Goal: Task Accomplishment & Management: Manage account settings

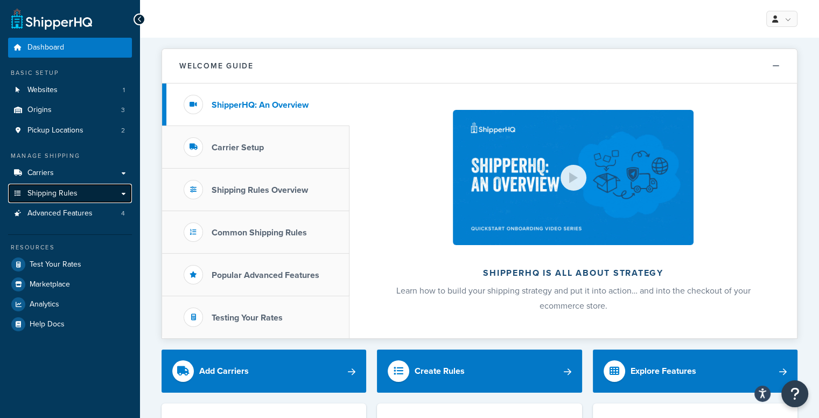
click at [49, 196] on span "Shipping Rules" at bounding box center [52, 193] width 50 height 9
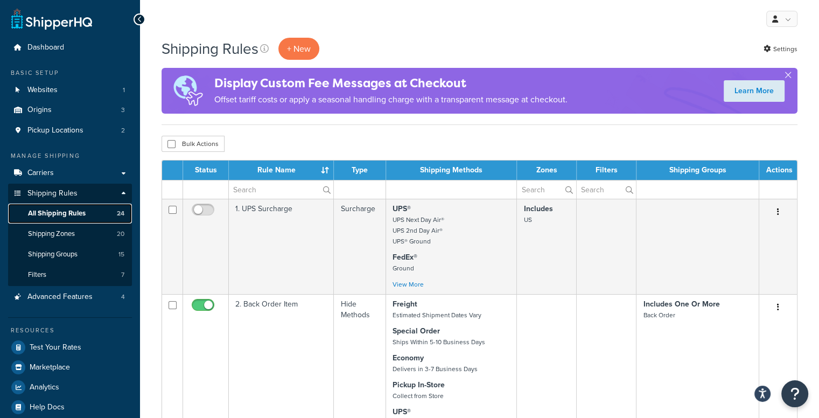
click at [55, 212] on span "All Shipping Rules" at bounding box center [57, 213] width 58 height 9
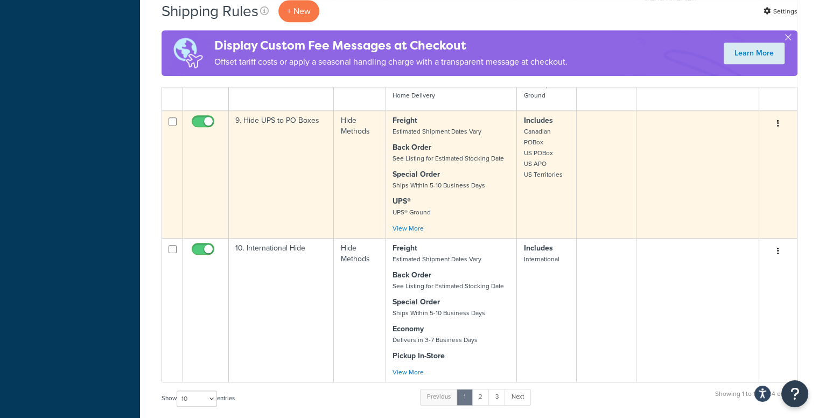
scroll to position [1023, 0]
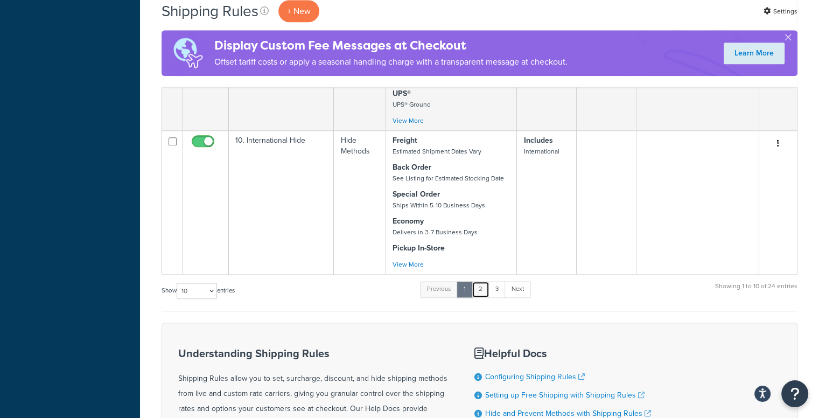
click at [487, 286] on link "2" at bounding box center [480, 289] width 18 height 16
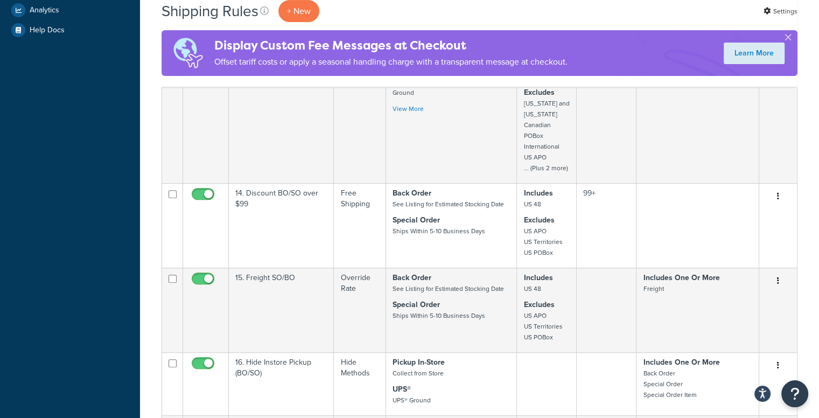
scroll to position [431, 0]
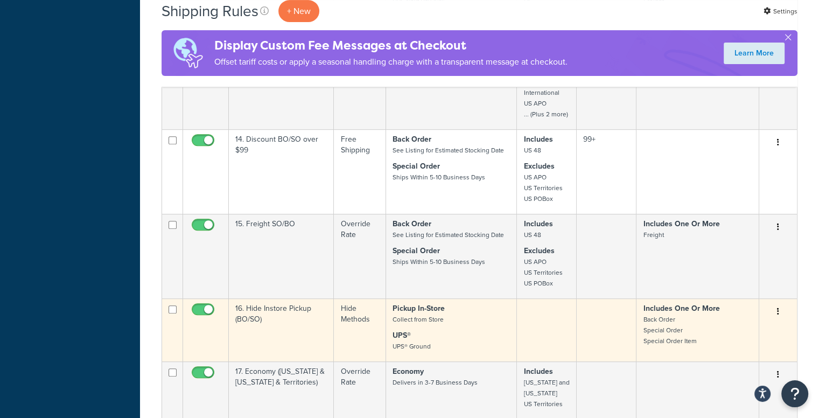
click at [775, 309] on button "button" at bounding box center [777, 311] width 15 height 17
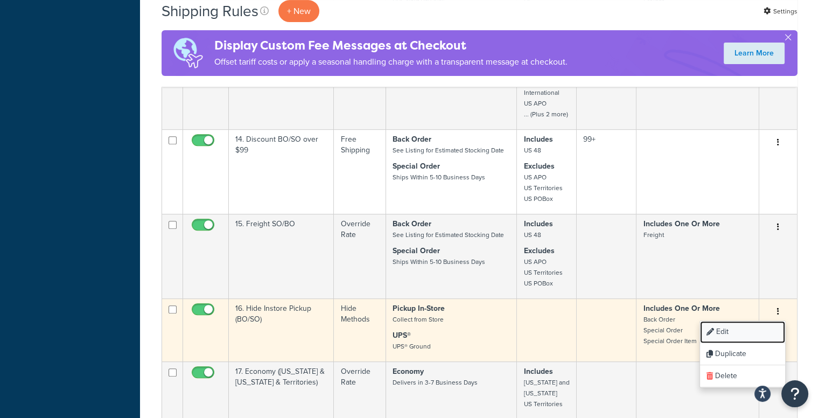
click at [756, 332] on link "Edit" at bounding box center [742, 332] width 85 height 22
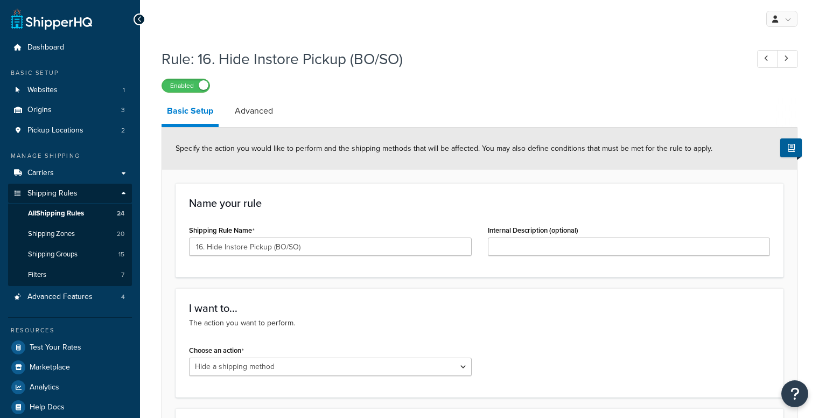
select select "HIDE"
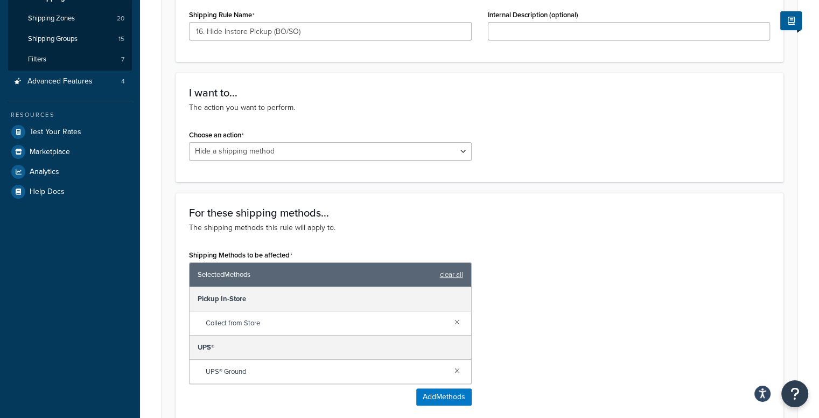
scroll to position [377, 0]
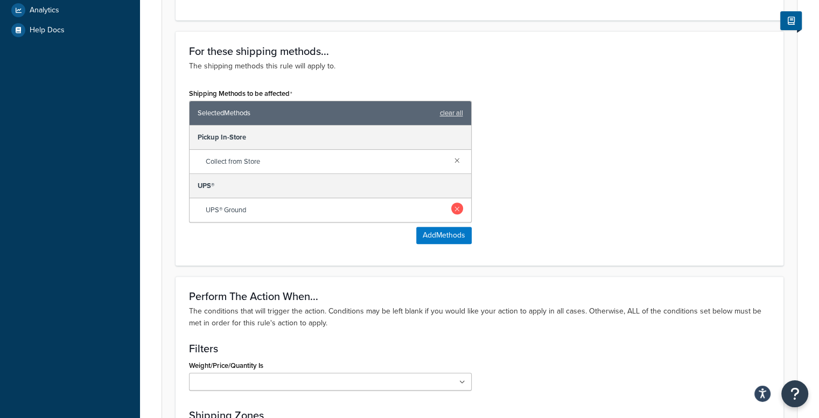
click at [459, 202] on link at bounding box center [457, 208] width 12 height 12
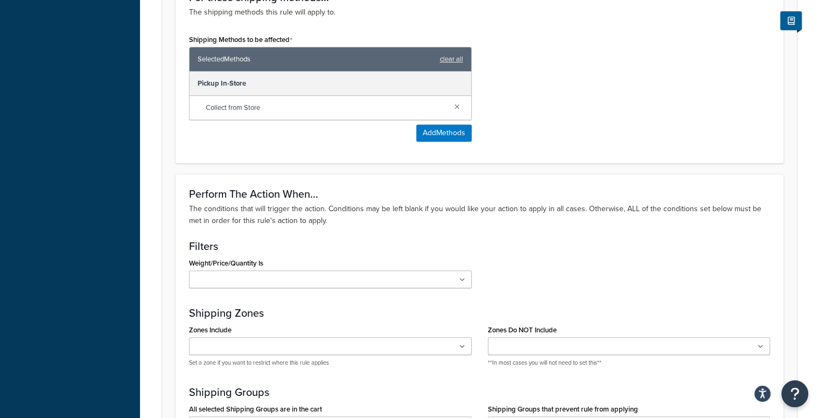
scroll to position [659, 0]
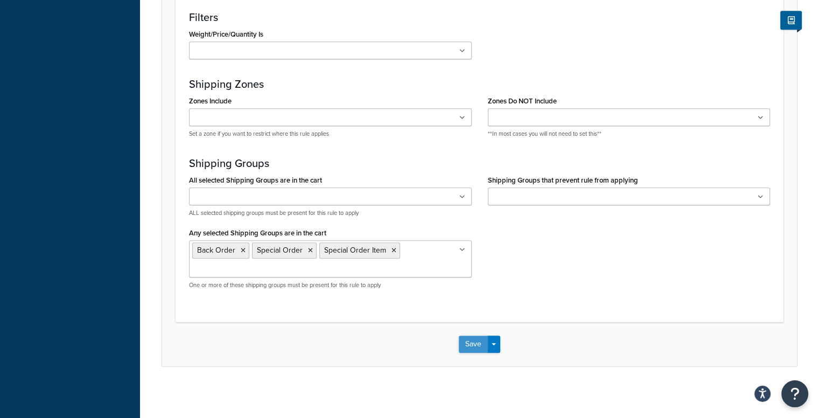
click at [467, 342] on button "Save" at bounding box center [473, 343] width 29 height 17
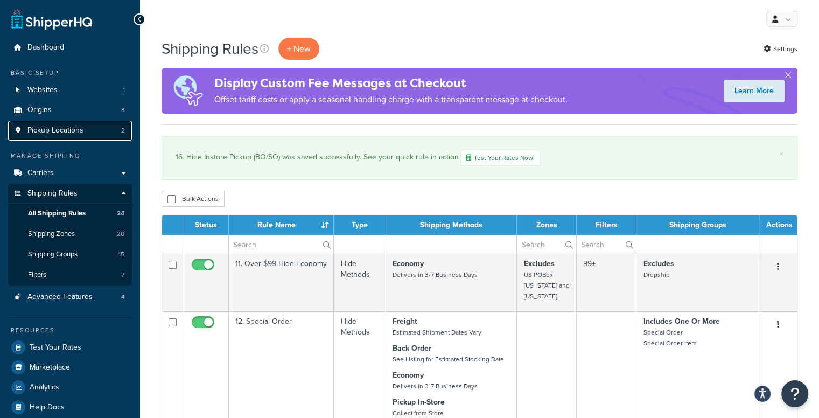
click at [71, 130] on span "Pickup Locations" at bounding box center [55, 130] width 56 height 9
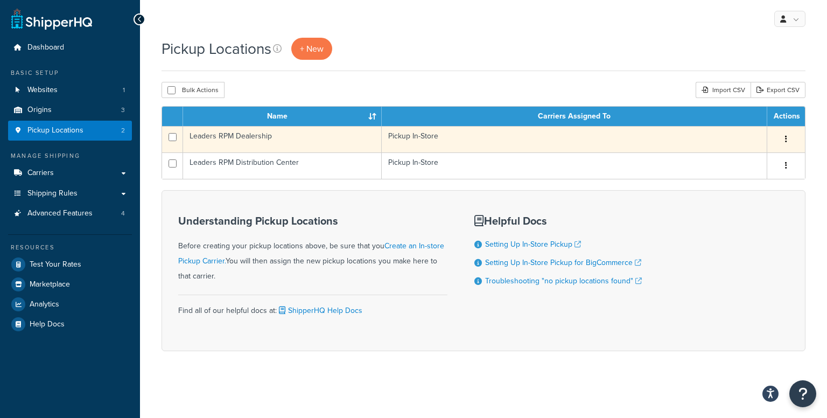
click at [790, 139] on button "button" at bounding box center [785, 139] width 15 height 17
click at [775, 158] on link "Edit" at bounding box center [750, 160] width 85 height 22
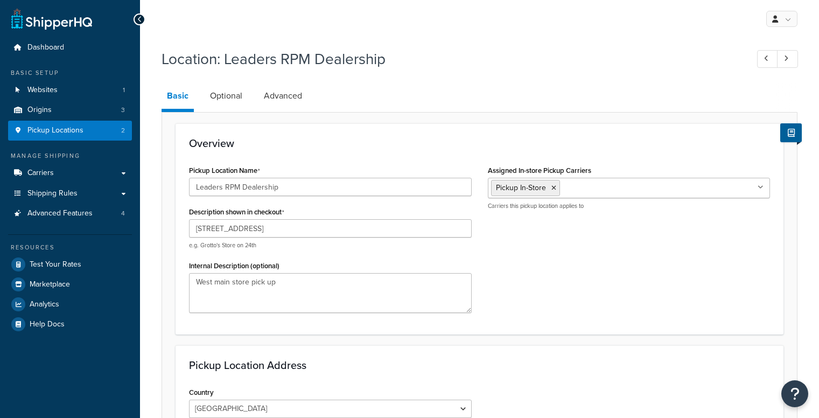
select select "22"
click at [242, 97] on link "Optional" at bounding box center [226, 96] width 43 height 26
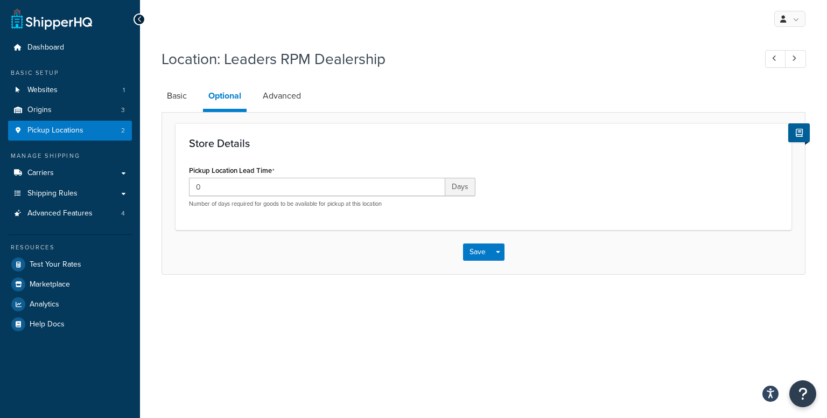
click at [310, 104] on li "Advanced" at bounding box center [287, 96] width 60 height 26
click at [299, 92] on link "Advanced" at bounding box center [281, 96] width 49 height 26
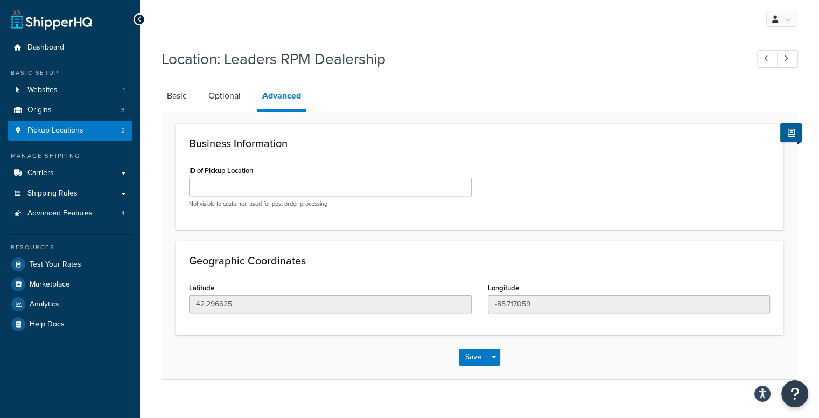
click at [283, 195] on div "Not visible to customer, used for post order processing" at bounding box center [330, 193] width 283 height 30
click at [266, 188] on input "ID of Pickup Location" at bounding box center [330, 187] width 283 height 18
click at [88, 132] on link "Pickup Locations 2" at bounding box center [70, 131] width 124 height 20
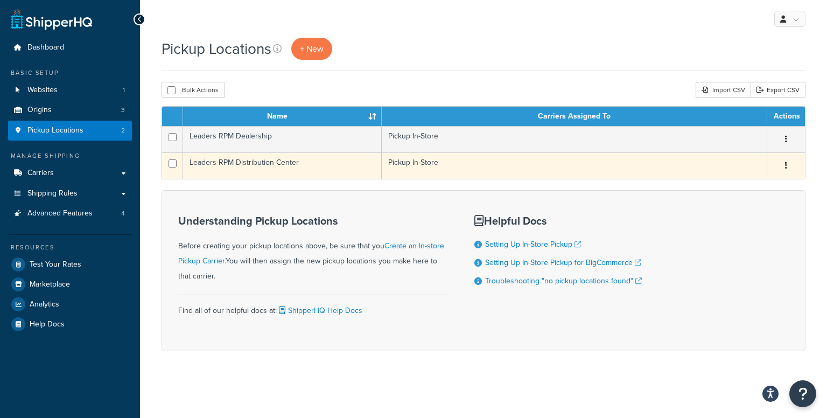
click at [273, 168] on td "Leaders RPM Distribution Center" at bounding box center [282, 165] width 199 height 26
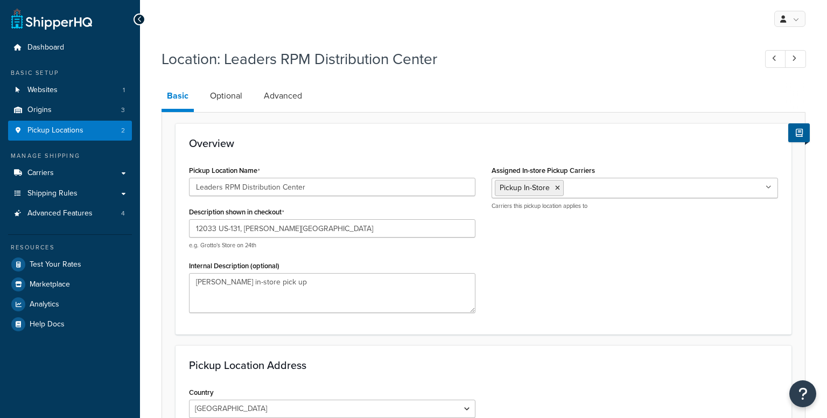
select select "22"
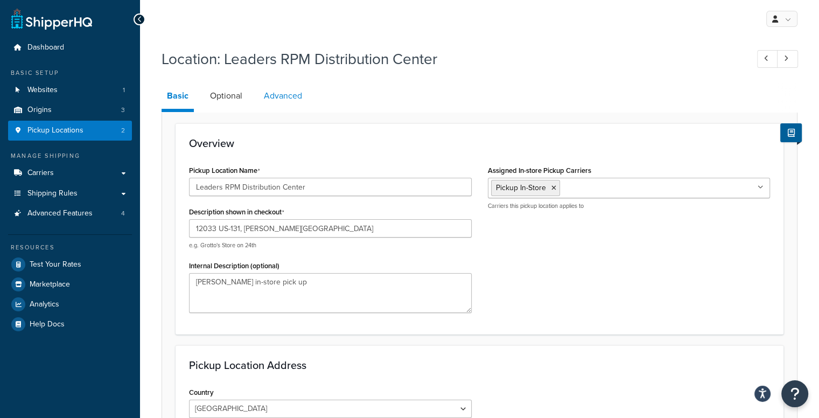
click at [274, 89] on link "Advanced" at bounding box center [282, 96] width 49 height 26
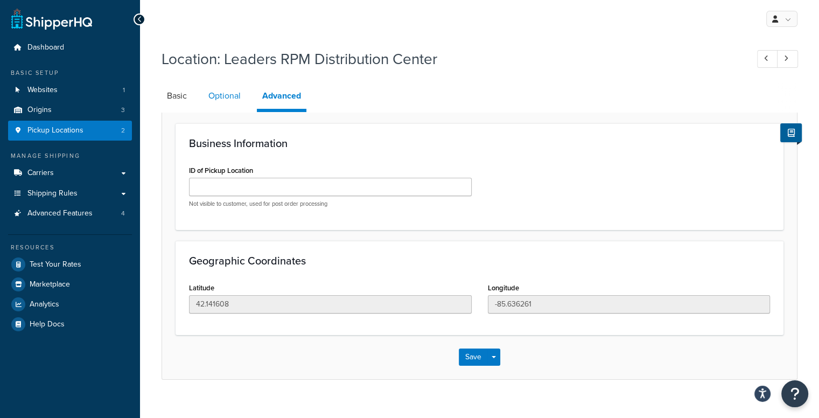
click at [226, 96] on link "Optional" at bounding box center [224, 96] width 43 height 26
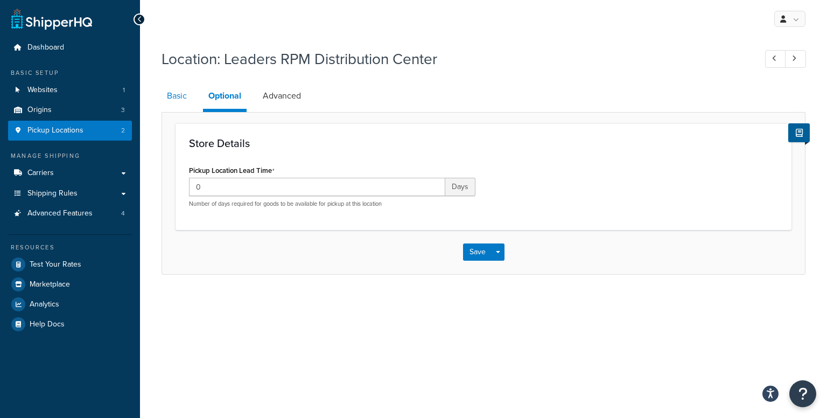
click at [170, 97] on link "Basic" at bounding box center [176, 96] width 31 height 26
select select "22"
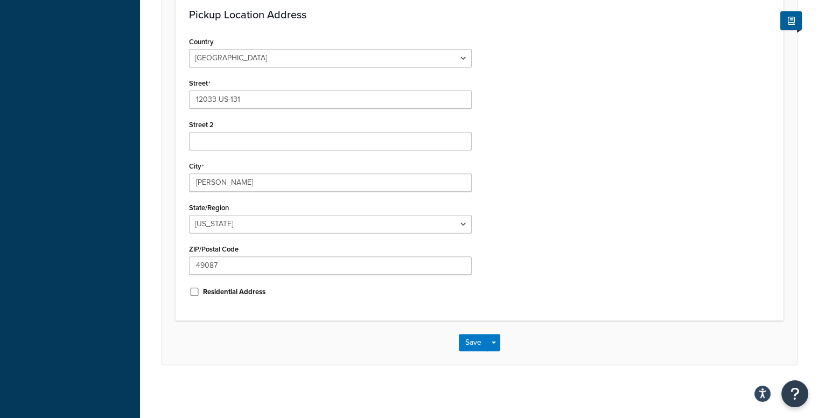
scroll to position [27, 0]
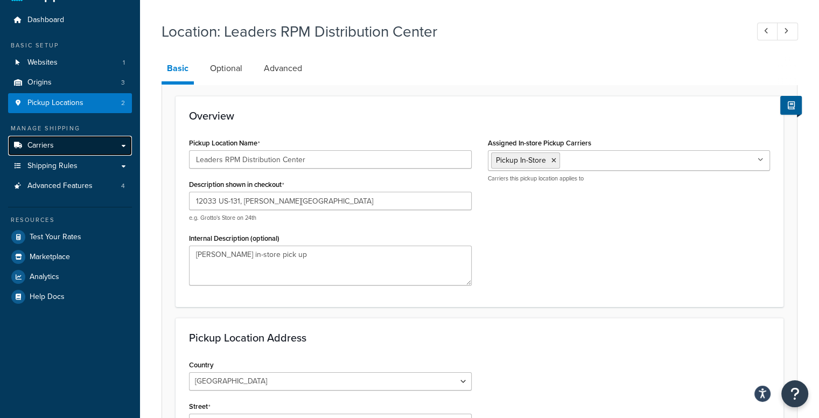
click at [94, 149] on link "Carriers" at bounding box center [70, 146] width 124 height 20
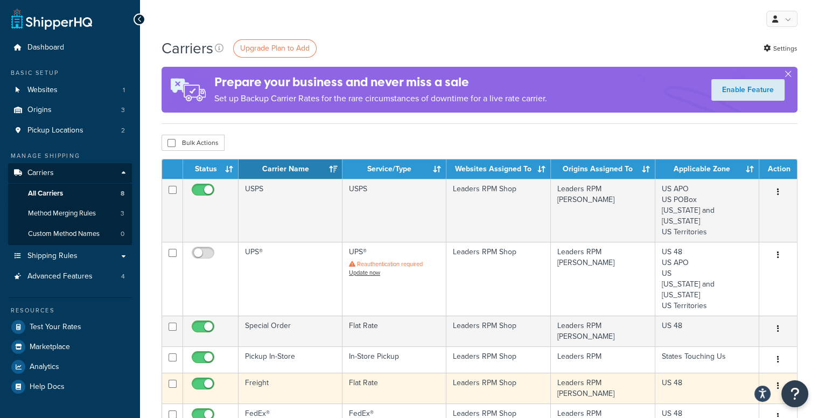
scroll to position [108, 0]
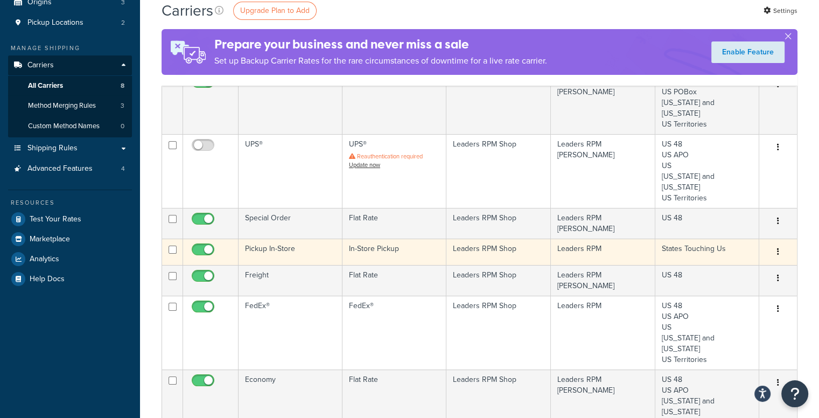
click at [290, 238] on td "Pickup In-Store" at bounding box center [290, 251] width 104 height 26
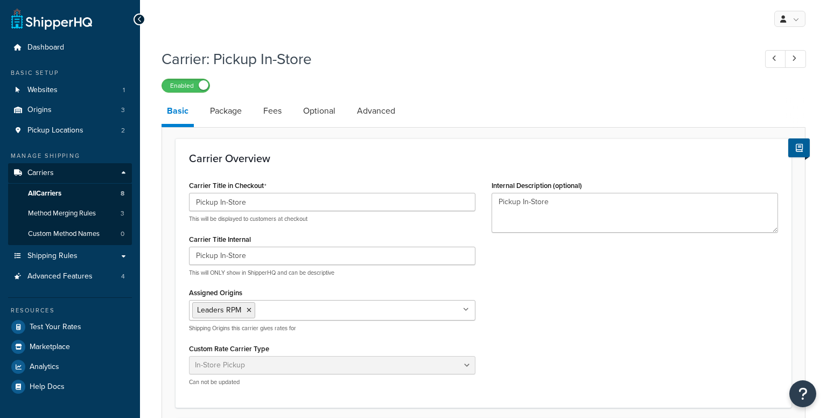
select select "pickup"
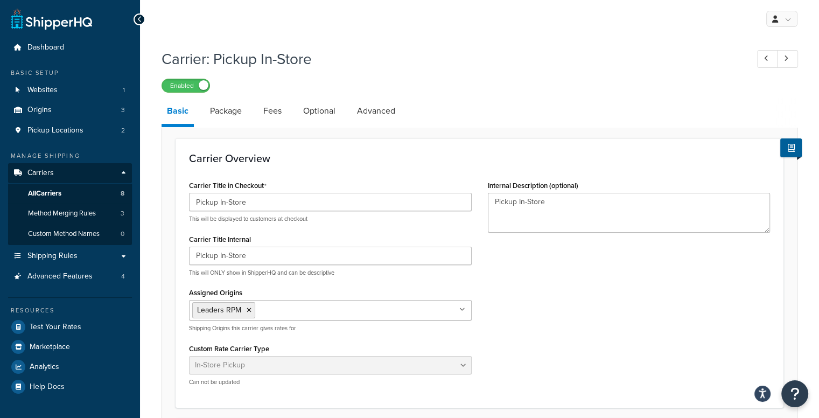
scroll to position [54, 0]
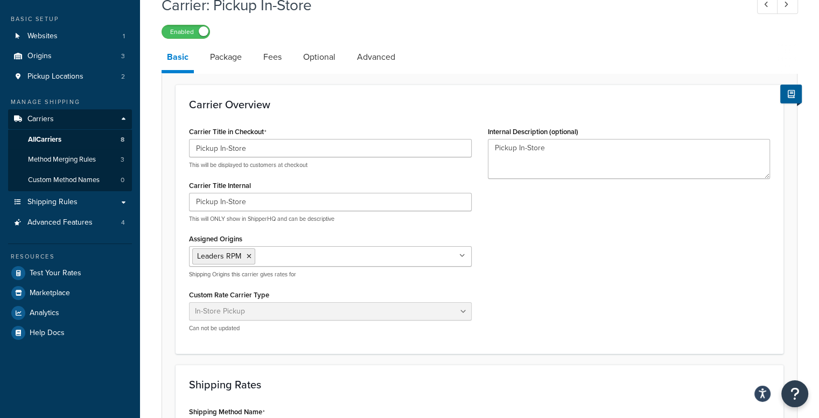
click at [460, 257] on icon at bounding box center [462, 255] width 6 height 6
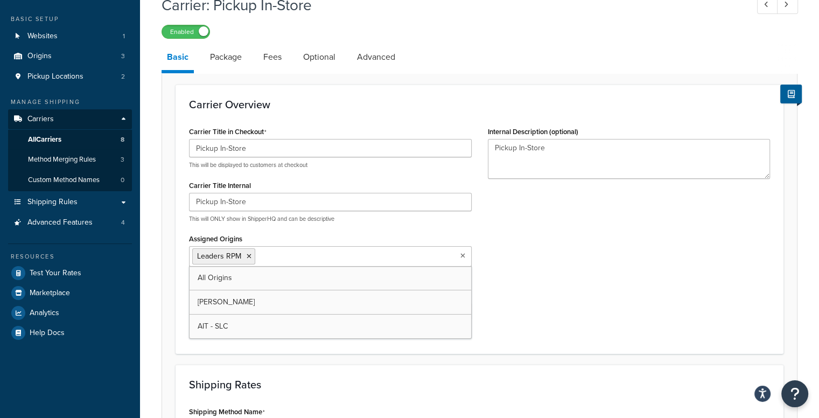
click at [295, 225] on div "Carrier Title in Checkout Pickup In-Store This will be displayed to customers a…" at bounding box center [330, 232] width 299 height 216
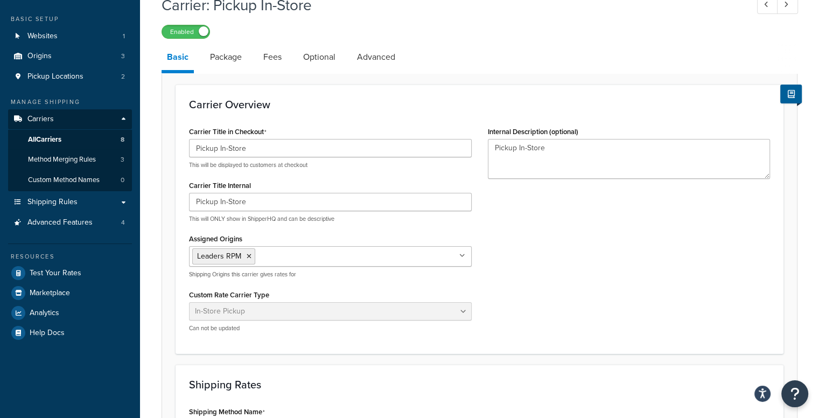
click at [460, 255] on icon at bounding box center [462, 255] width 6 height 6
click at [517, 263] on div "Carrier Title in Checkout Pickup In-Store This will be displayed to customers a…" at bounding box center [479, 232] width 597 height 216
click at [547, 246] on div "Carrier Title in Checkout Pickup In-Store This will be displayed to customers a…" at bounding box center [479, 232] width 597 height 216
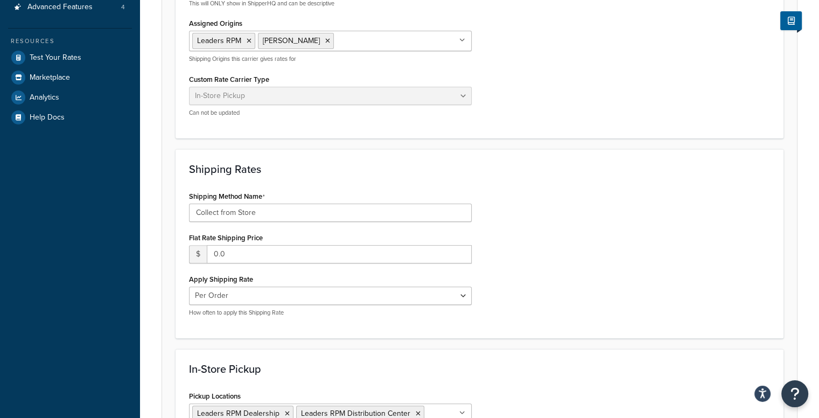
scroll to position [323, 0]
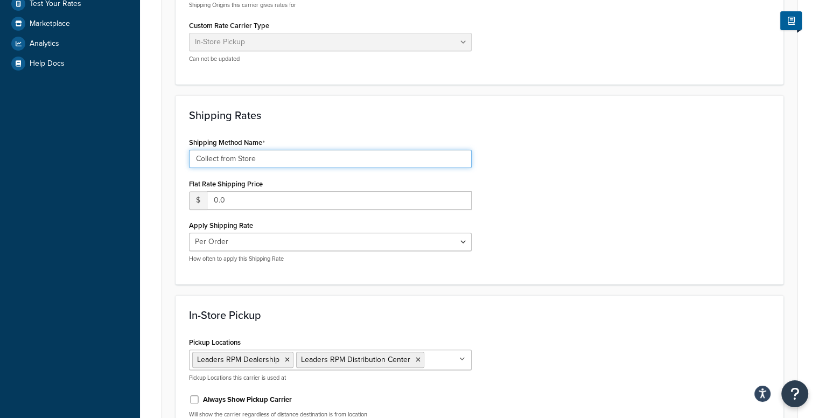
click at [312, 157] on input "Collect from Store" at bounding box center [330, 159] width 283 height 18
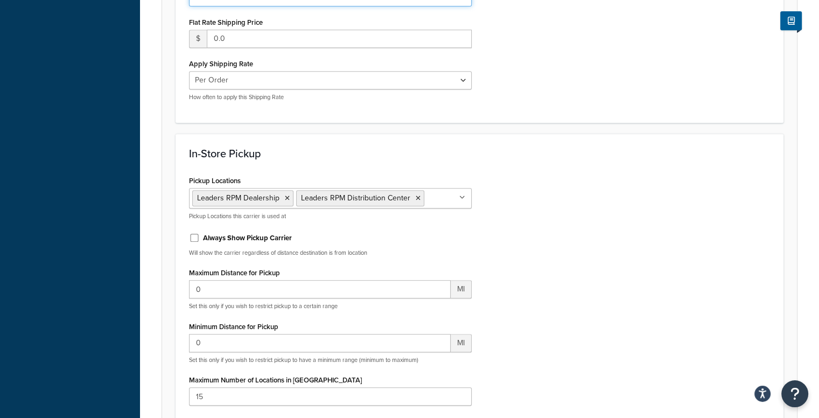
scroll to position [538, 0]
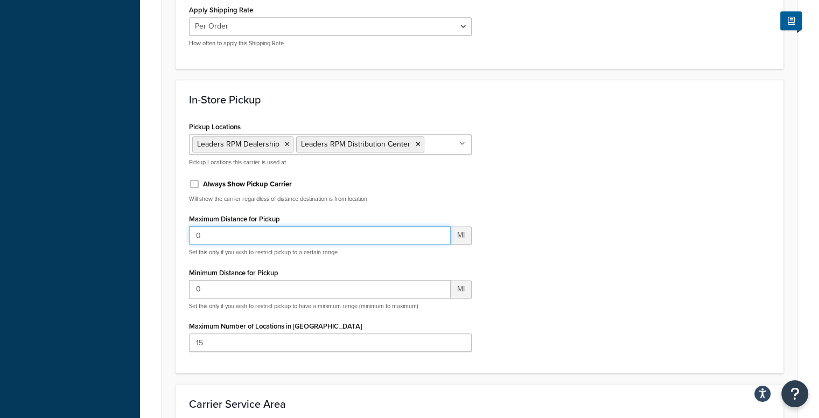
click at [235, 231] on input "0" at bounding box center [320, 235] width 262 height 18
drag, startPoint x: 235, startPoint y: 231, endPoint x: 172, endPoint y: 223, distance: 63.5
click at [172, 223] on form "Carrier Overview Carrier Title in Checkout Pickup In-Store This will be display…" at bounding box center [479, 72] width 635 height 944
type input "200"
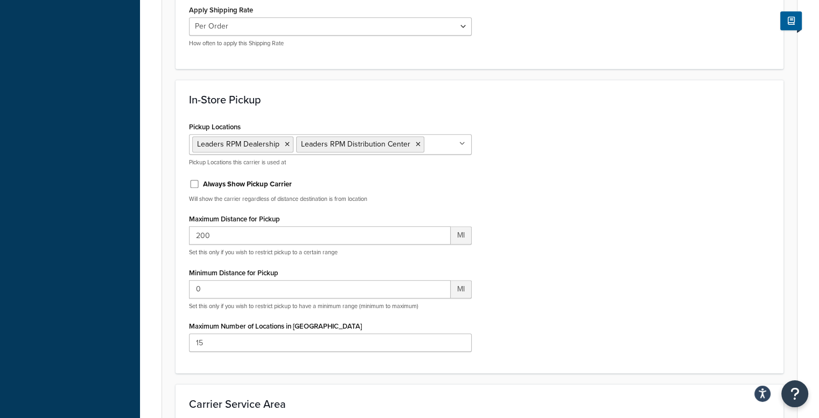
click at [579, 231] on div "Pickup Locations Leaders RPM Dealership Leaders RPM Distribution Center No resu…" at bounding box center [479, 239] width 597 height 241
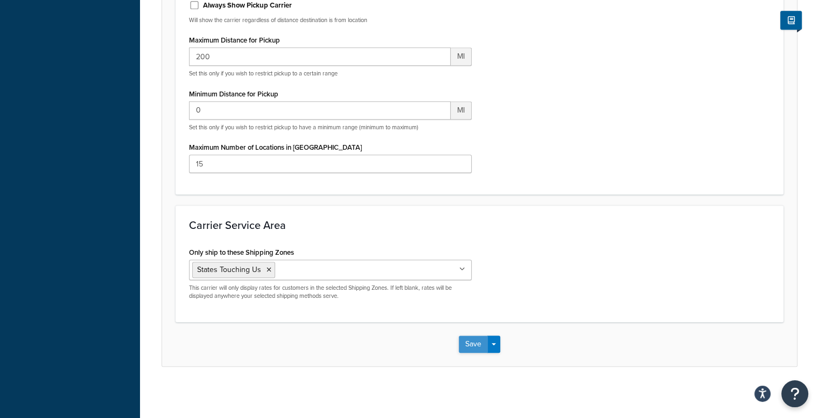
click at [468, 343] on button "Save" at bounding box center [473, 343] width 29 height 17
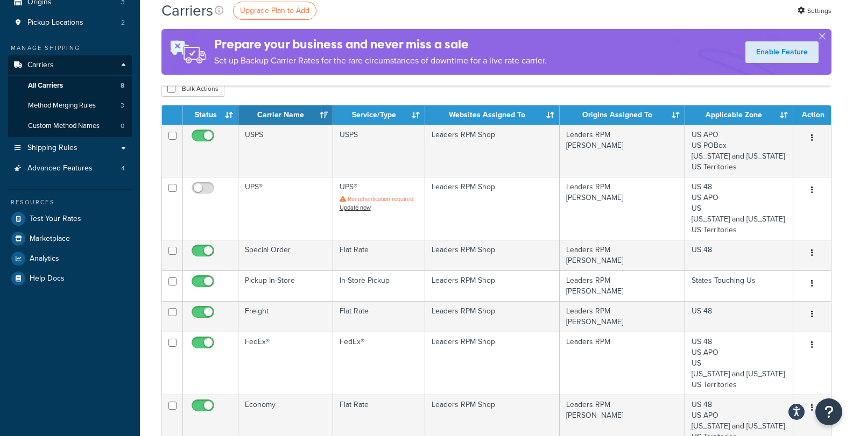
scroll to position [54, 0]
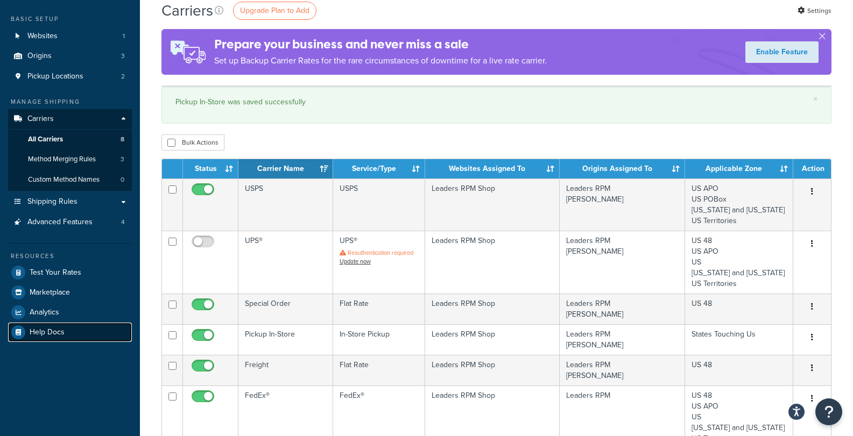
click at [55, 334] on span "Help Docs" at bounding box center [47, 332] width 35 height 9
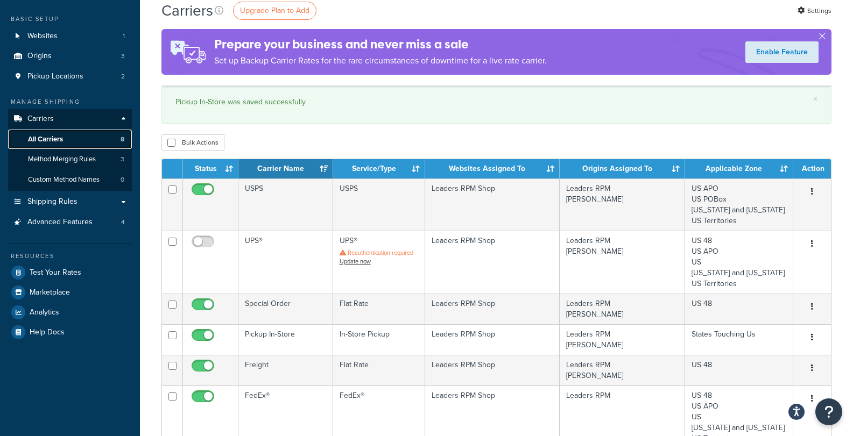
click at [77, 139] on link "All Carriers 8" at bounding box center [70, 140] width 124 height 20
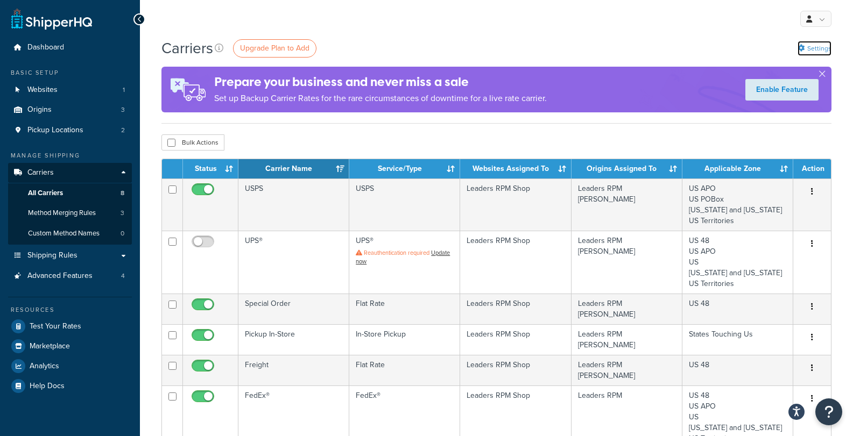
click at [807, 46] on link "Settings" at bounding box center [815, 48] width 34 height 15
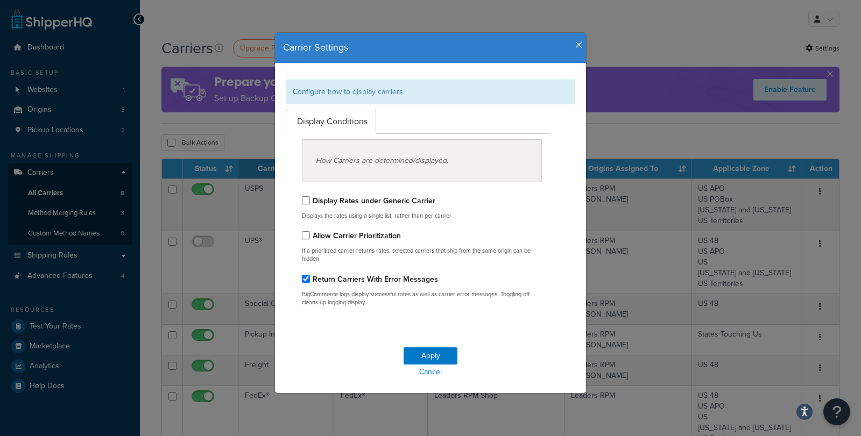
click at [392, 199] on label "Display Rates under Generic Carrier" at bounding box center [374, 200] width 123 height 11
click at [310, 199] on input "Display Rates under Generic Carrier" at bounding box center [306, 200] width 8 height 8
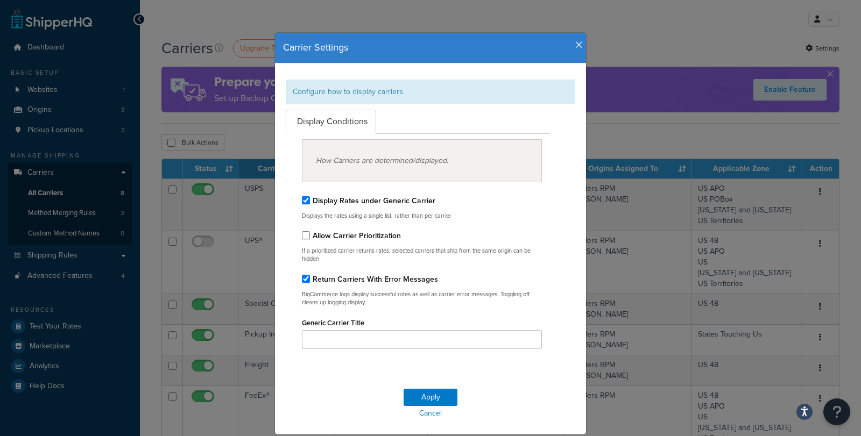
click at [392, 199] on label "Display Rates under Generic Carrier" at bounding box center [374, 200] width 123 height 11
click at [310, 199] on input "Display Rates under Generic Carrier" at bounding box center [306, 200] width 8 height 8
checkbox input "false"
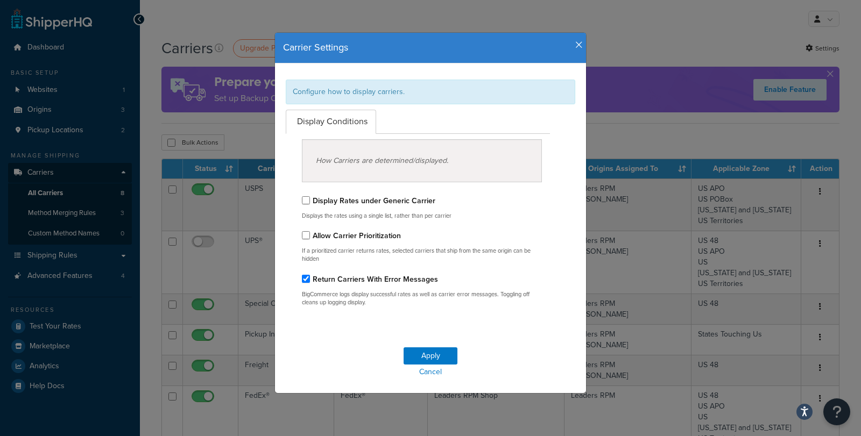
click at [362, 231] on label "Allow Carrier Prioritization" at bounding box center [357, 235] width 88 height 11
click at [310, 231] on input "Allow Carrier Prioritization" at bounding box center [306, 235] width 8 height 8
click at [359, 235] on label "Allow Carrier Prioritization" at bounding box center [357, 235] width 88 height 11
click at [310, 235] on input "Allow Carrier Prioritization" at bounding box center [306, 235] width 8 height 8
checkbox input "false"
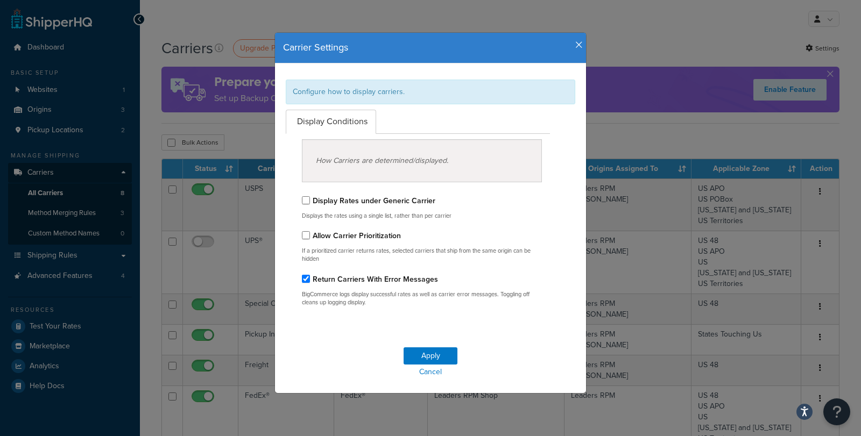
click at [400, 278] on label "Return Carriers With Error Messages" at bounding box center [375, 279] width 125 height 11
click at [310, 278] on input "Return Carriers With Error Messages" at bounding box center [306, 279] width 8 height 8
click at [400, 278] on label "Return Carriers With Error Messages" at bounding box center [375, 279] width 125 height 11
click at [310, 278] on input "Return Carriers With Error Messages" at bounding box center [306, 279] width 8 height 8
checkbox input "true"
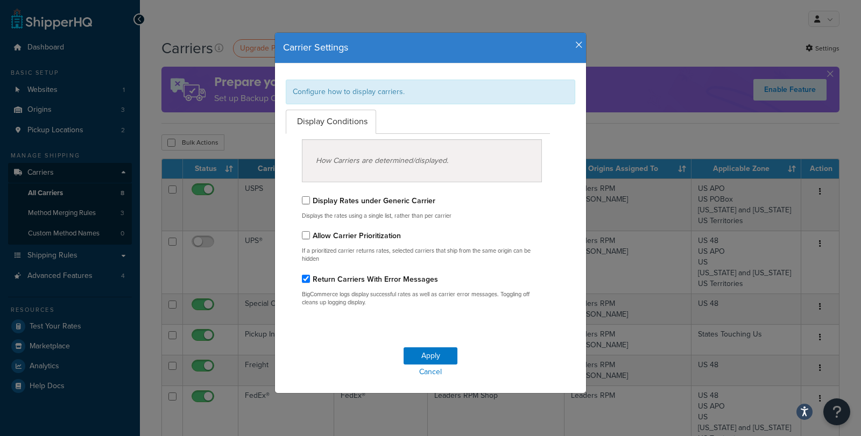
click at [373, 201] on label "Display Rates under Generic Carrier" at bounding box center [374, 200] width 123 height 11
click at [310, 201] on input "Display Rates under Generic Carrier" at bounding box center [306, 200] width 8 height 8
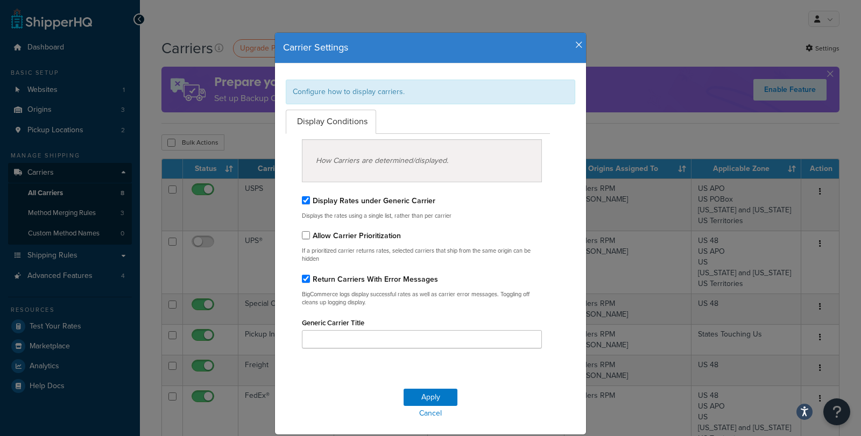
click at [373, 199] on label "Display Rates under Generic Carrier" at bounding box center [374, 200] width 123 height 11
click at [310, 199] on input "Display Rates under Generic Carrier" at bounding box center [306, 200] width 8 height 8
checkbox input "false"
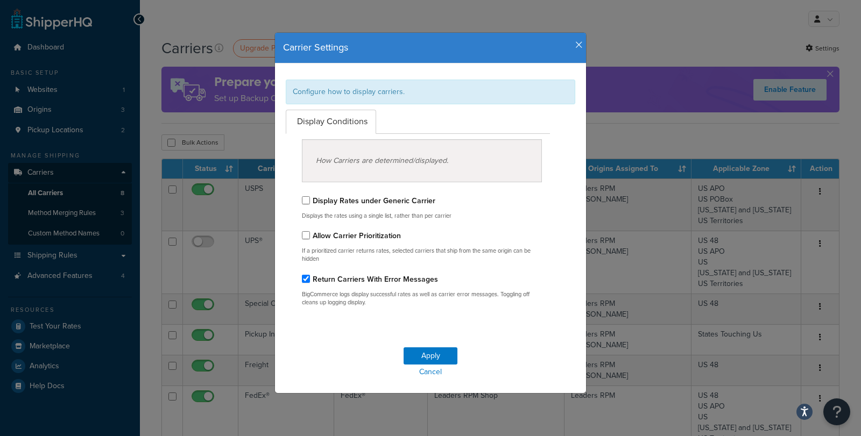
click at [575, 43] on icon "button" at bounding box center [579, 45] width 8 height 10
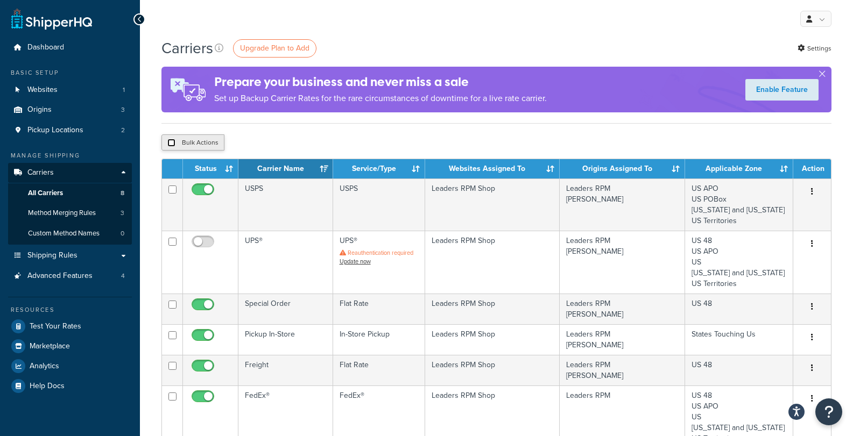
click at [167, 139] on input "checkbox" at bounding box center [171, 143] width 8 height 8
checkbox input "true"
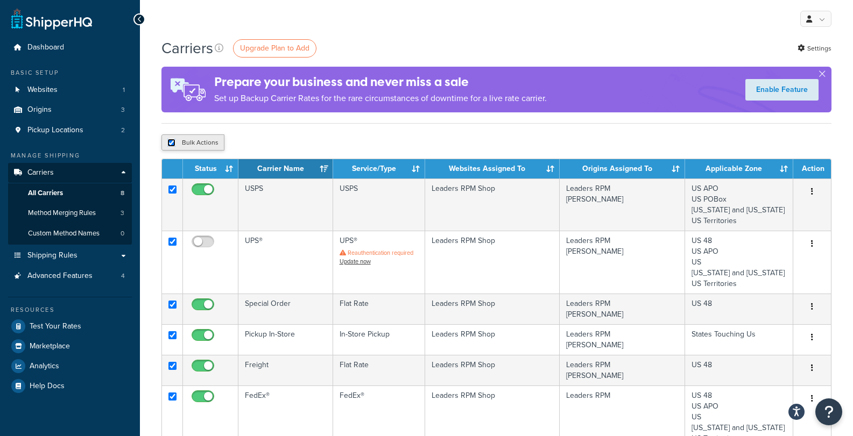
checkbox input "true"
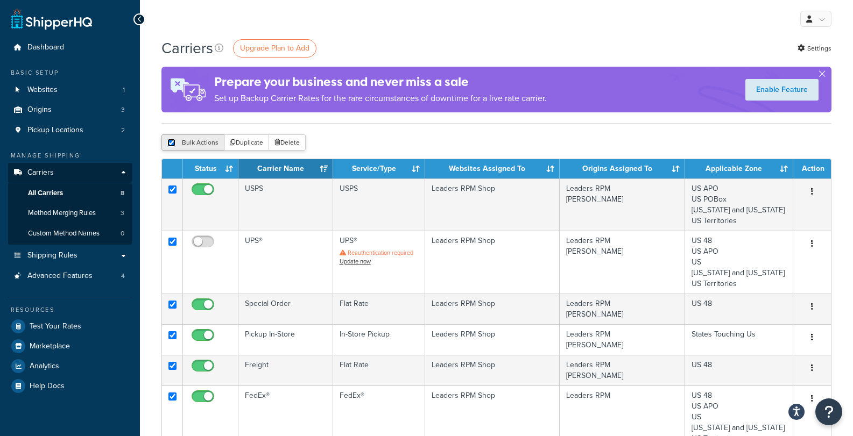
click at [171, 142] on input "checkbox" at bounding box center [171, 143] width 8 height 8
checkbox input "false"
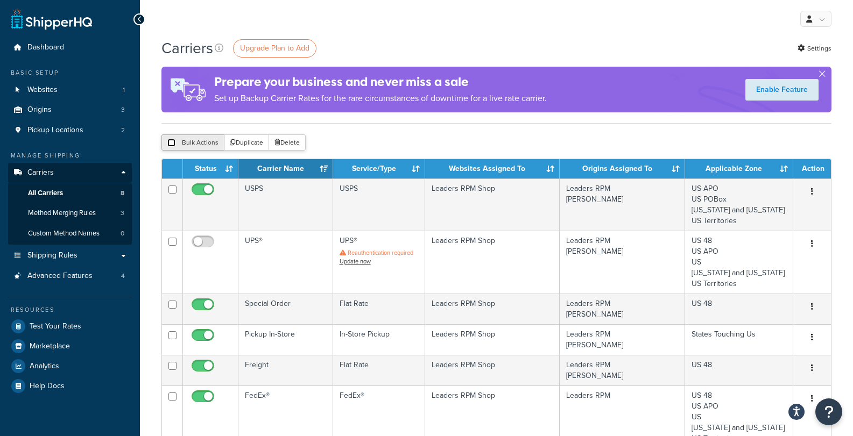
checkbox input "false"
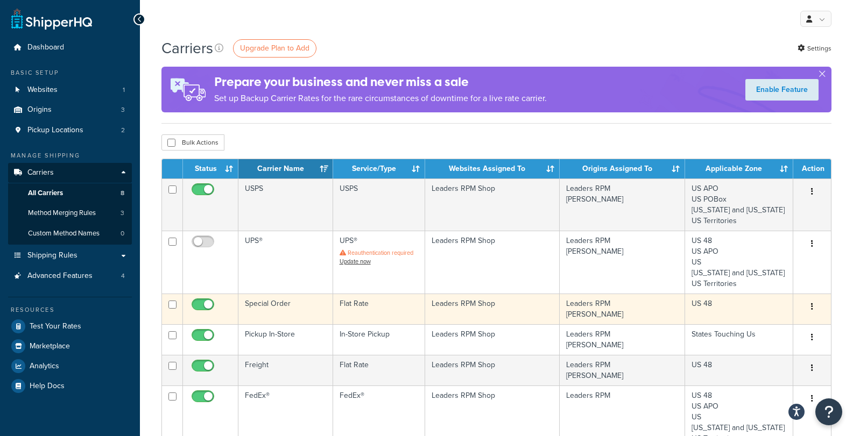
click at [812, 302] on button "button" at bounding box center [812, 307] width 15 height 17
click at [793, 321] on link "Edit" at bounding box center [768, 329] width 85 height 22
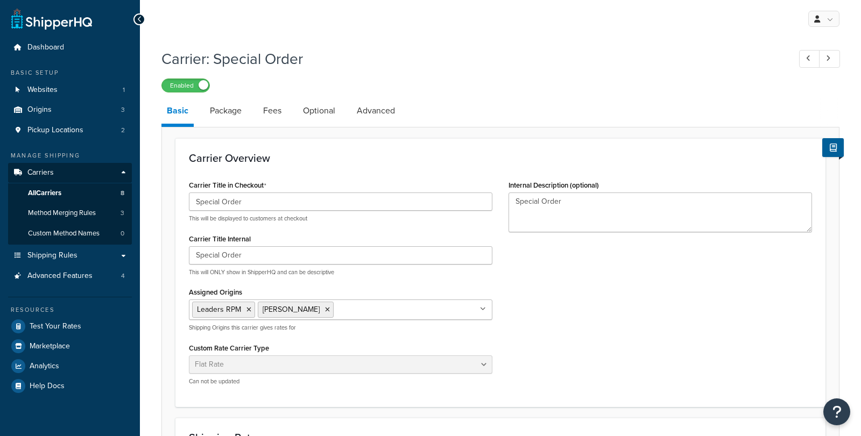
select select "flat"
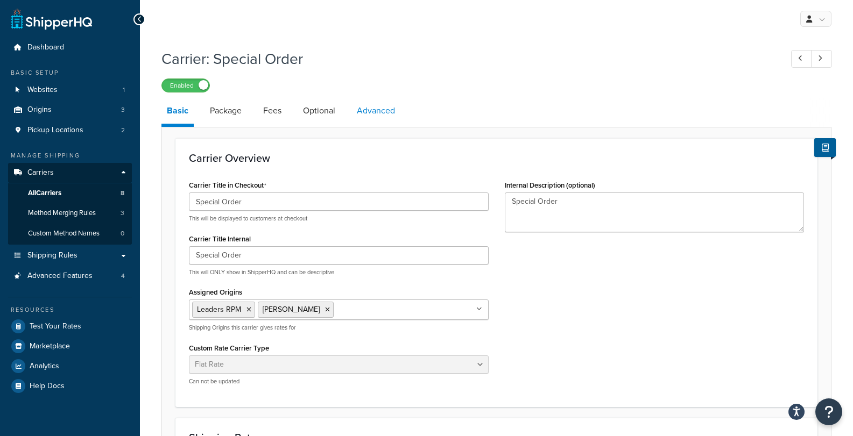
click at [376, 110] on link "Advanced" at bounding box center [375, 111] width 49 height 26
select select "false"
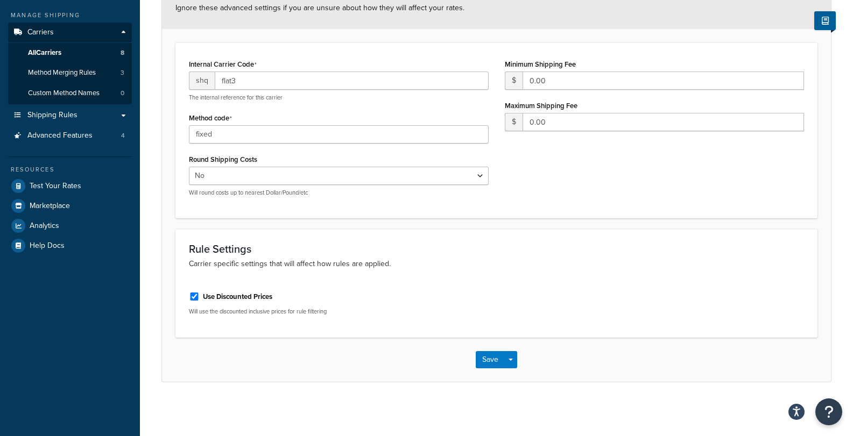
scroll to position [87, 0]
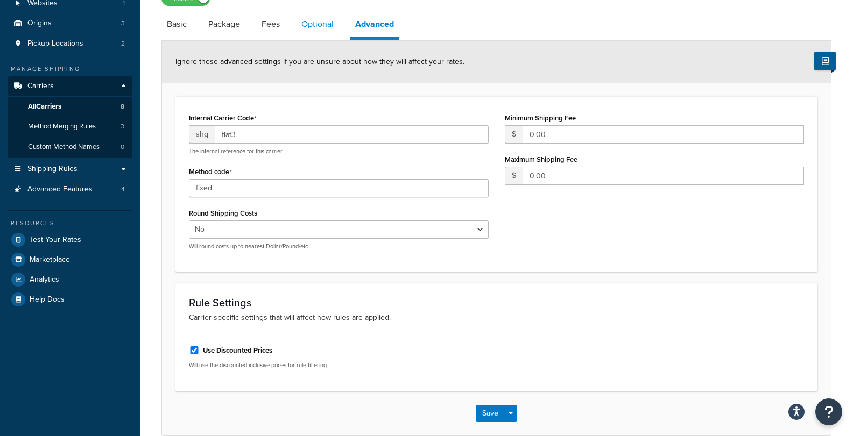
click at [319, 33] on link "Optional" at bounding box center [317, 24] width 43 height 26
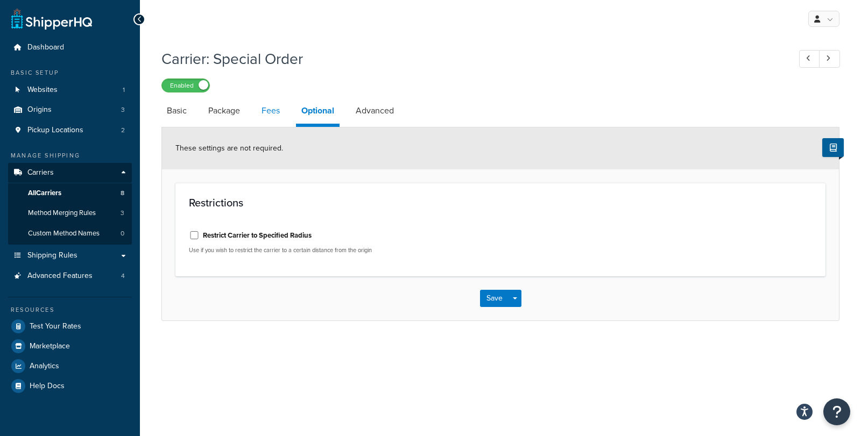
click at [271, 112] on link "Fees" at bounding box center [270, 111] width 29 height 26
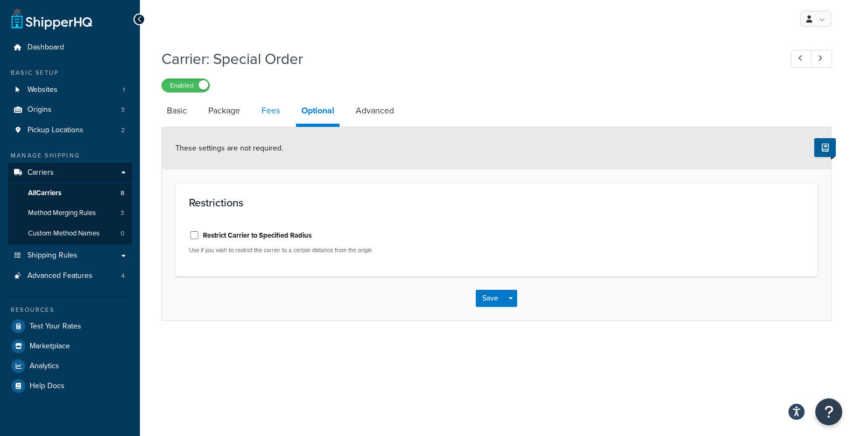
select select "AFTER"
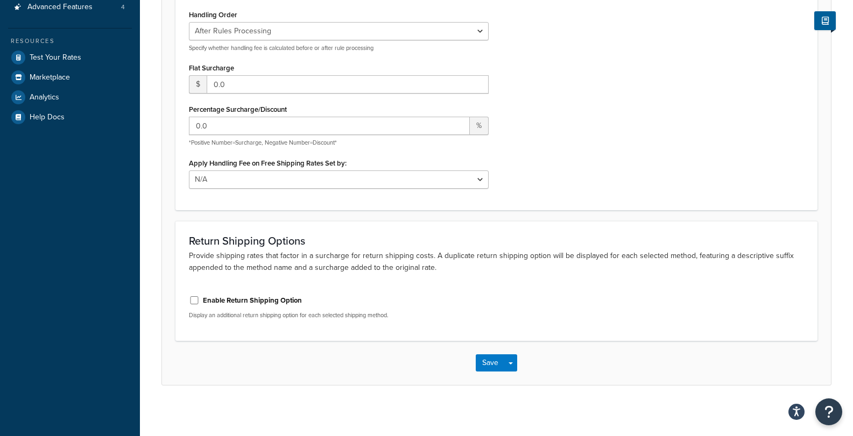
scroll to position [54, 0]
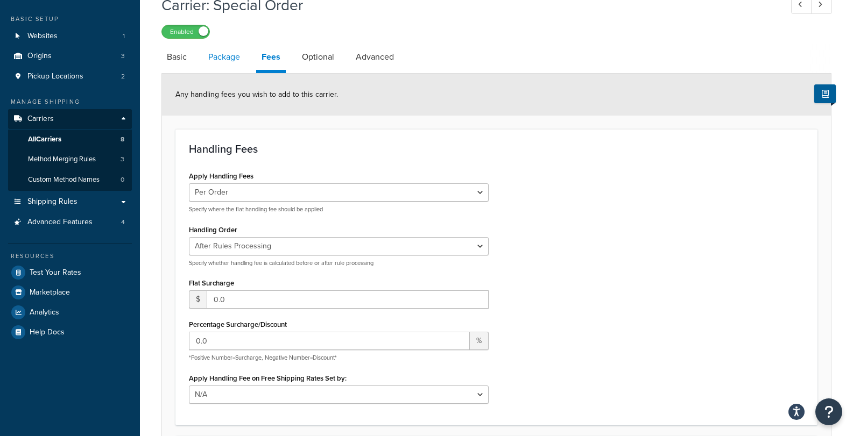
click at [239, 65] on link "Package" at bounding box center [224, 57] width 43 height 26
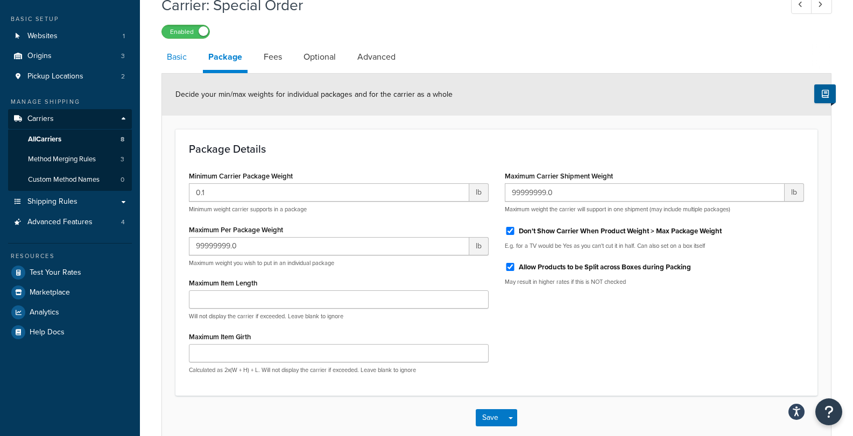
click at [175, 53] on link "Basic" at bounding box center [176, 57] width 31 height 26
select select "flat"
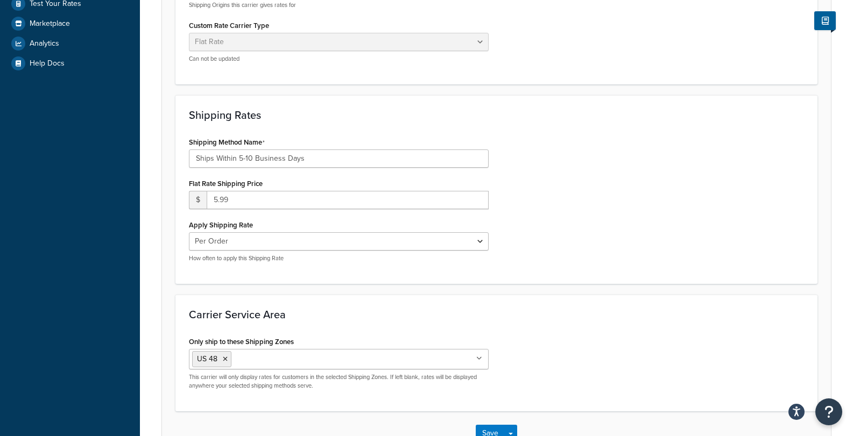
scroll to position [397, 0]
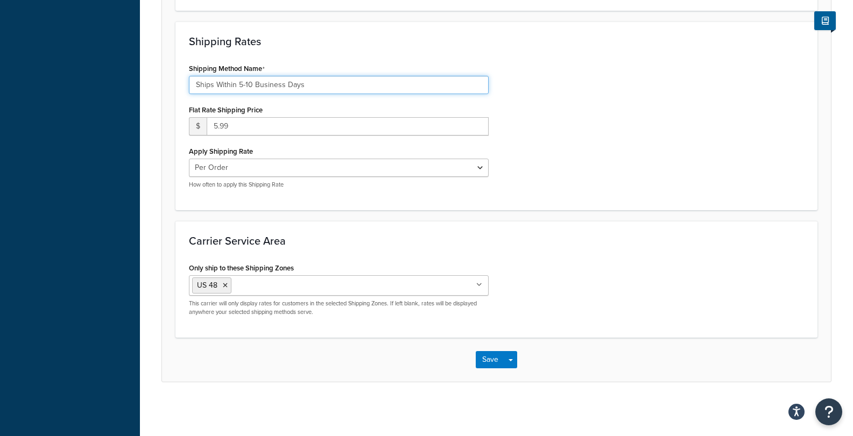
click at [192, 84] on input "Ships Within 5-10 Business Days" at bounding box center [339, 85] width 300 height 18
type input "Usually Ships Within 5-10 Business Days"
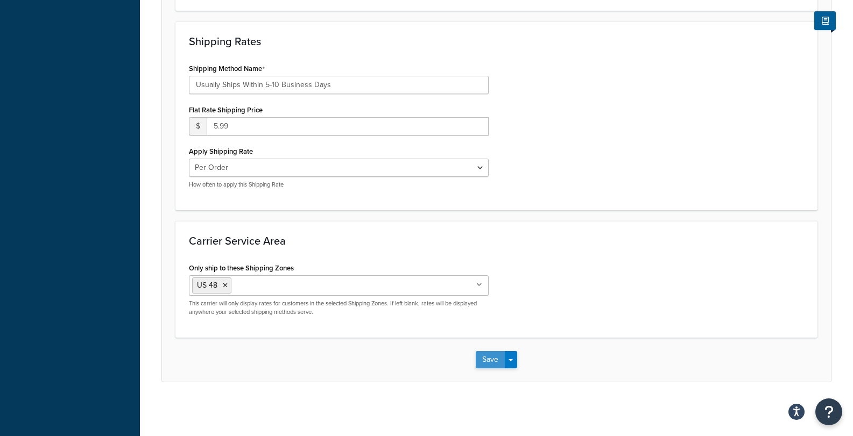
click at [487, 363] on button "Save" at bounding box center [490, 359] width 29 height 17
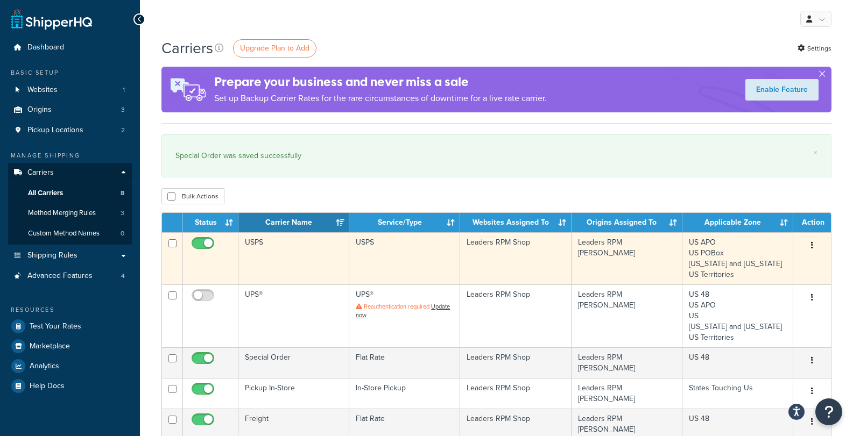
click at [812, 245] on icon "button" at bounding box center [812, 246] width 2 height 8
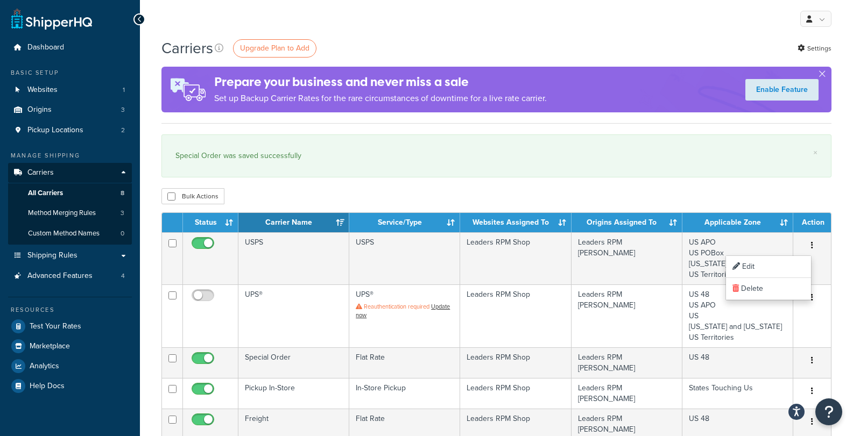
click at [735, 159] on div "Special Order was saved successfully" at bounding box center [496, 156] width 642 height 15
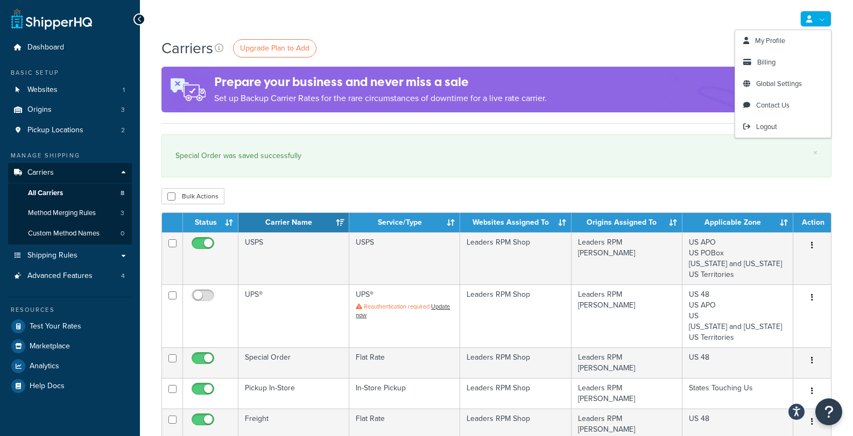
click at [809, 20] on icon at bounding box center [809, 19] width 6 height 7
click at [770, 86] on span "Global Settings" at bounding box center [779, 84] width 46 height 10
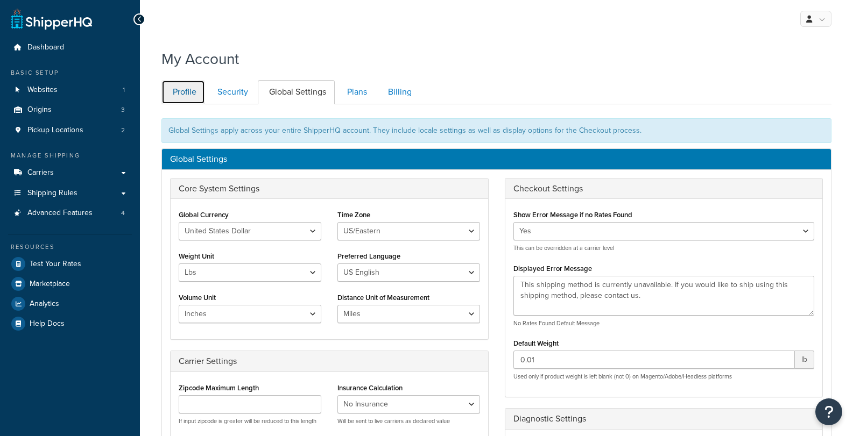
click at [193, 90] on link "Profile" at bounding box center [183, 92] width 44 height 24
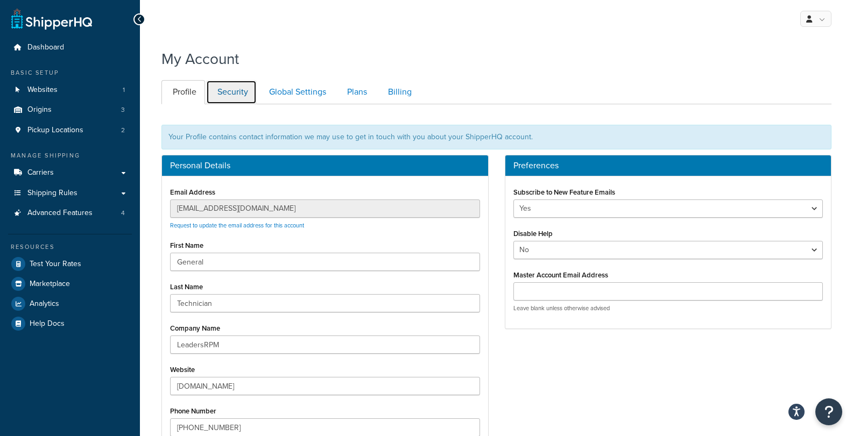
click at [245, 97] on link "Security" at bounding box center [231, 92] width 51 height 24
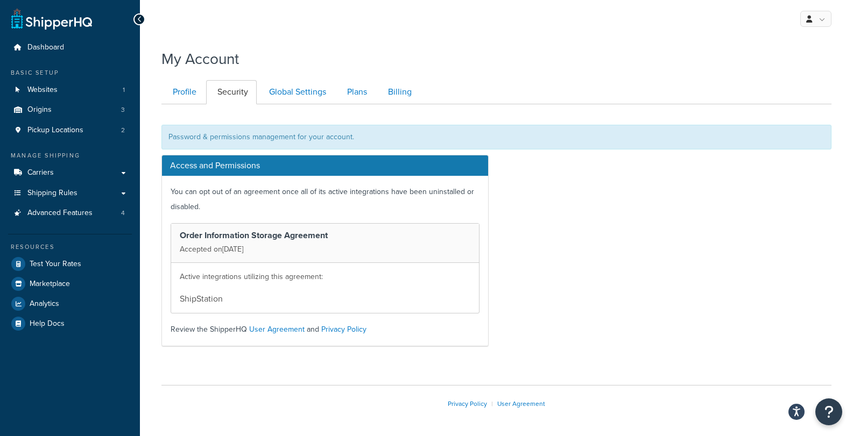
scroll to position [40, 0]
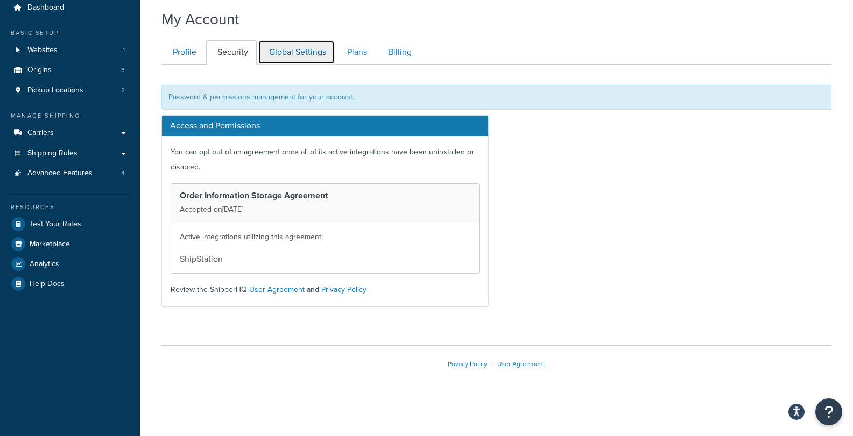
click at [294, 48] on link "Global Settings" at bounding box center [296, 52] width 77 height 24
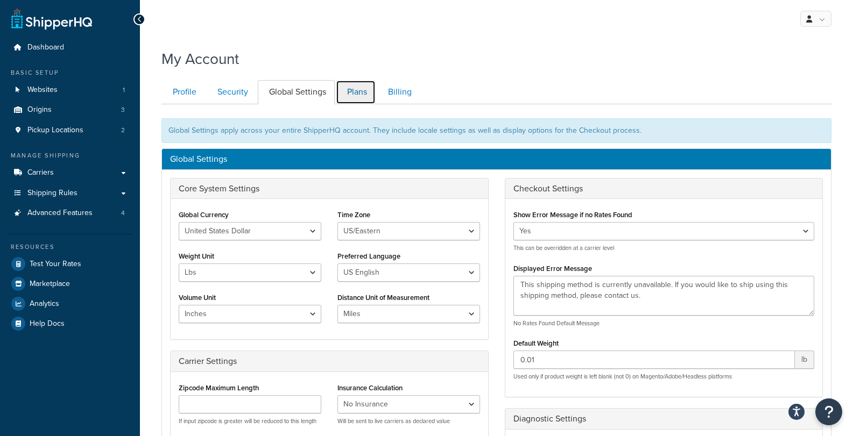
click at [357, 87] on link "Plans" at bounding box center [356, 92] width 40 height 24
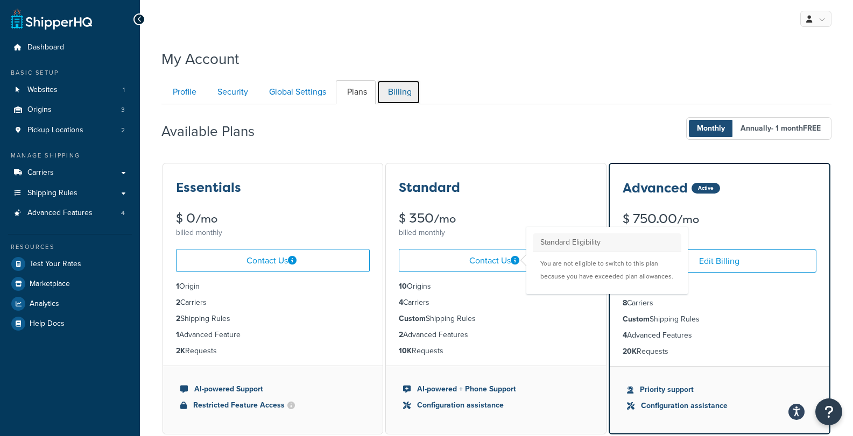
click at [400, 88] on link "Billing" at bounding box center [399, 92] width 44 height 24
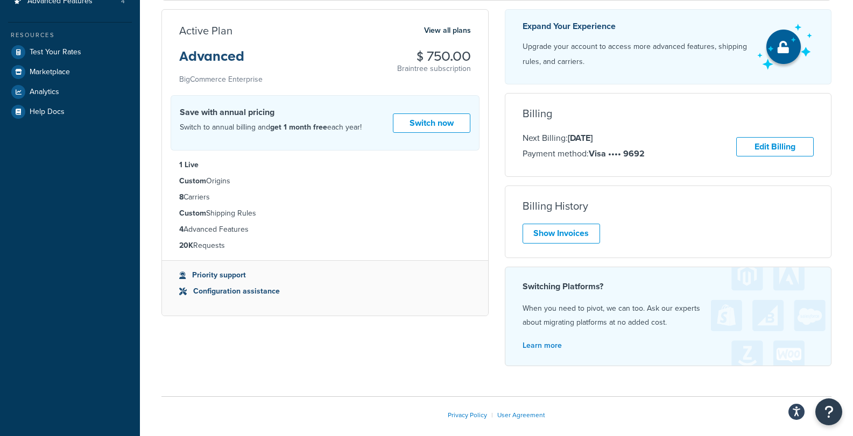
scroll to position [263, 0]
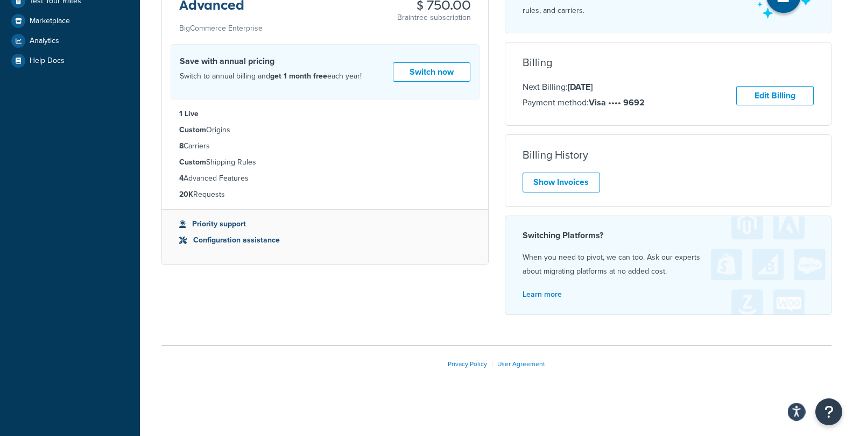
click at [799, 411] on icon "Open accessiBe: accessibility options, statement and help" at bounding box center [796, 411] width 9 height 11
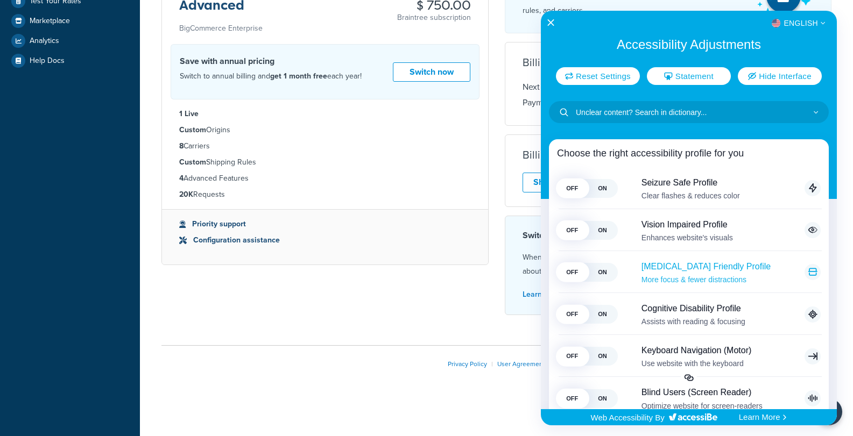
click at [598, 269] on span "ON" at bounding box center [602, 272] width 30 height 19
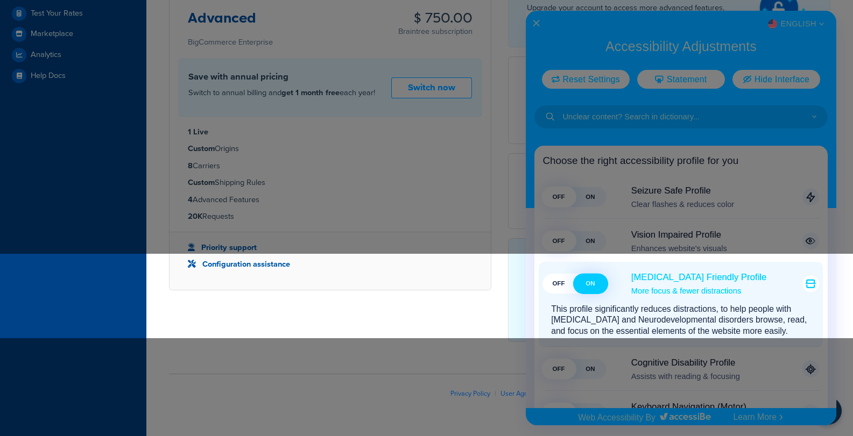
click at [591, 283] on span "ON" at bounding box center [591, 284] width 32 height 20
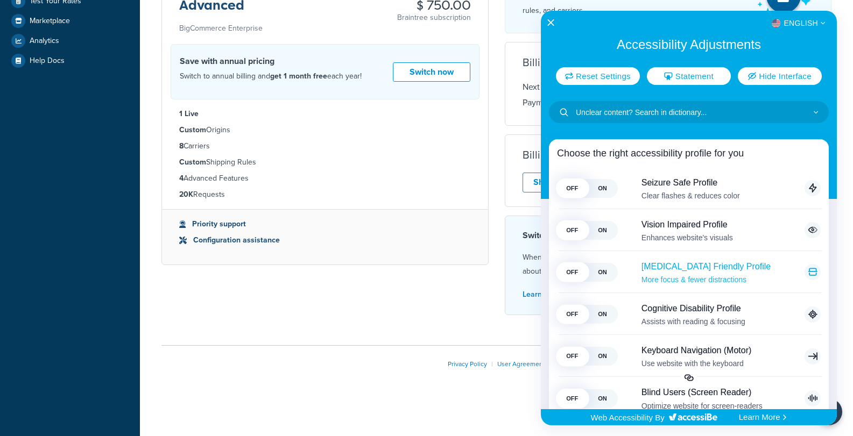
click at [587, 188] on span "ON" at bounding box center [602, 188] width 30 height 19
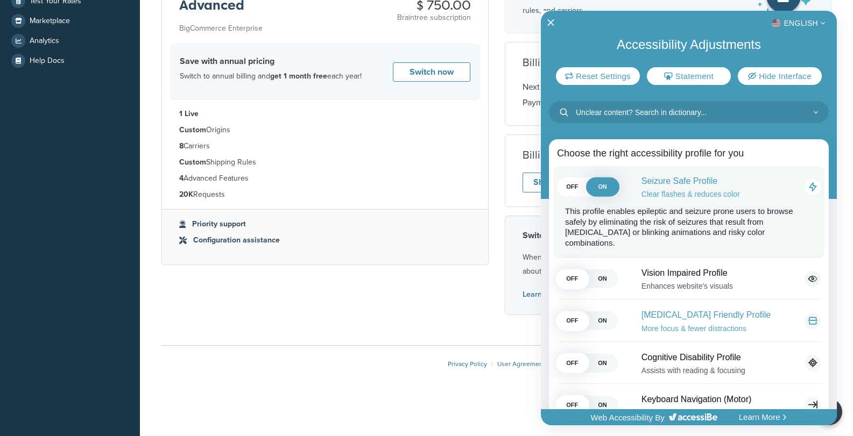
click at [609, 187] on span "ON" at bounding box center [602, 187] width 30 height 19
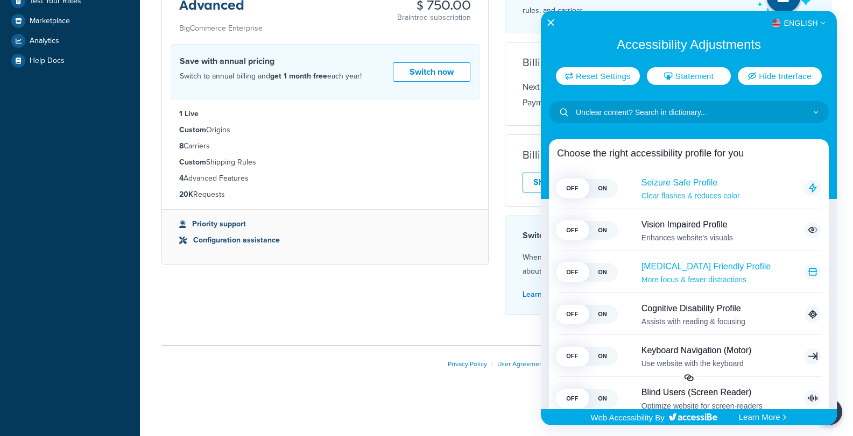
click at [586, 189] on span "OFF" at bounding box center [572, 188] width 30 height 19
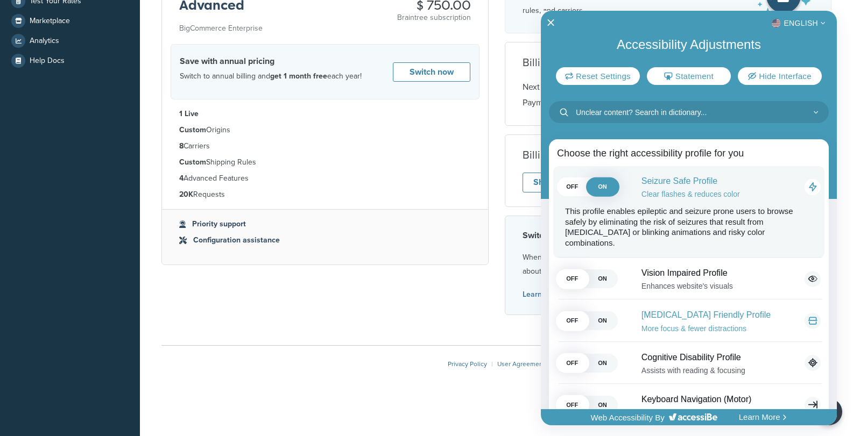
click at [600, 184] on span "ON" at bounding box center [602, 187] width 30 height 19
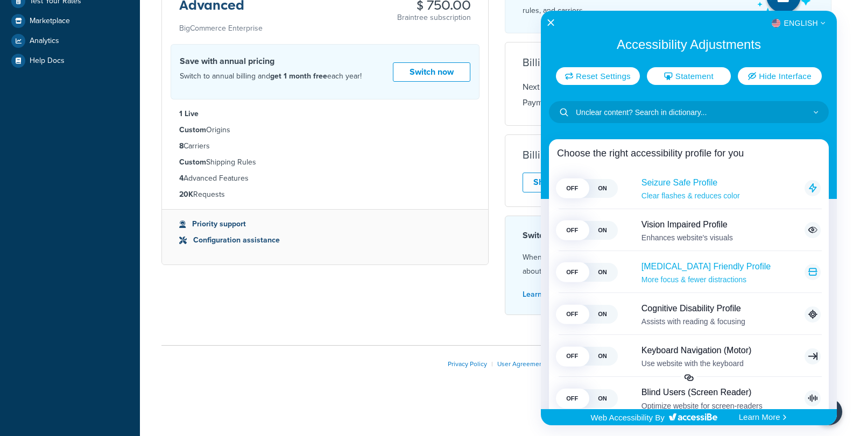
click at [602, 186] on span "ON" at bounding box center [602, 188] width 30 height 19
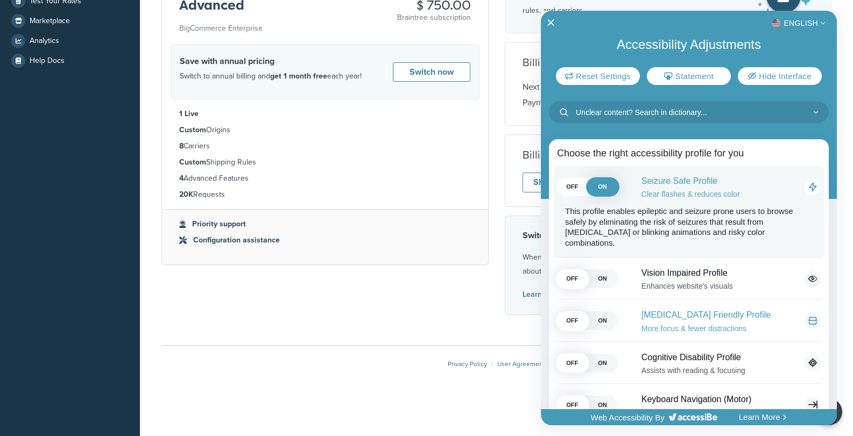
click at [601, 192] on span "ON" at bounding box center [602, 187] width 30 height 19
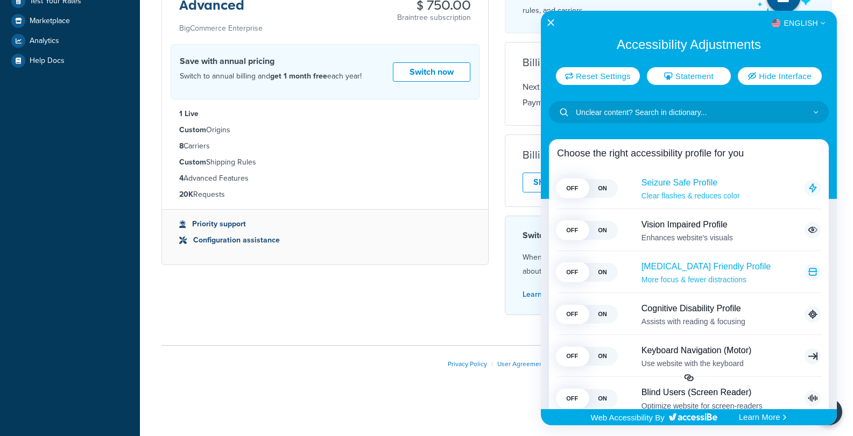
click at [597, 191] on span "ON" at bounding box center [602, 188] width 30 height 19
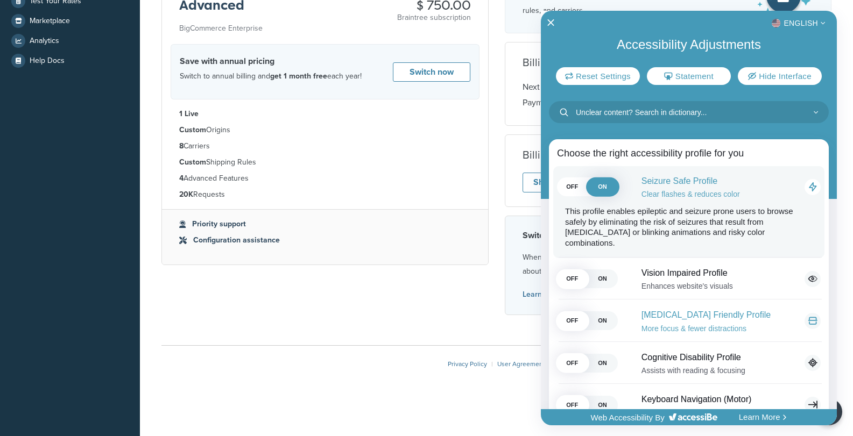
click at [595, 186] on span "ON" at bounding box center [602, 187] width 30 height 19
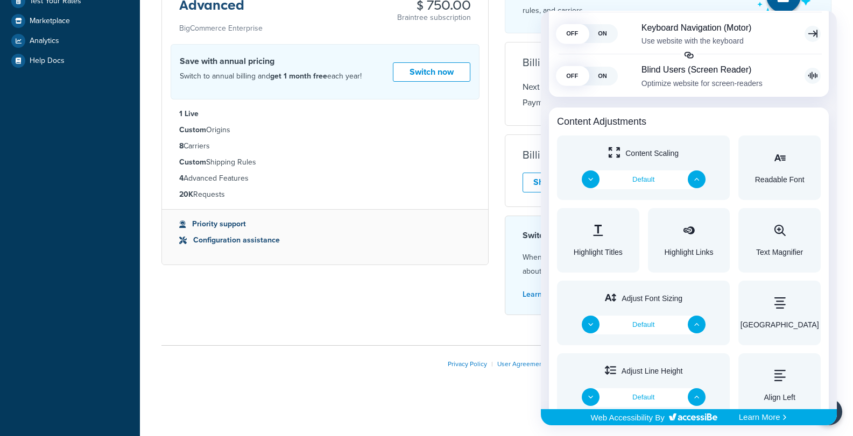
scroll to position [269, 0]
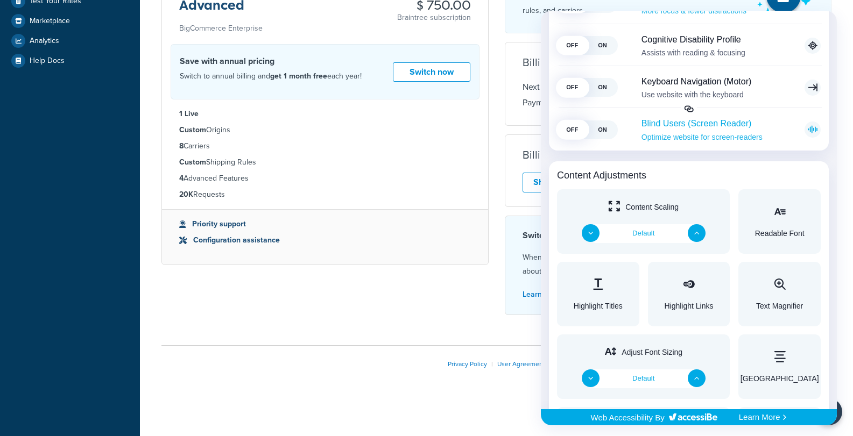
click at [593, 132] on span "ON" at bounding box center [602, 130] width 30 height 19
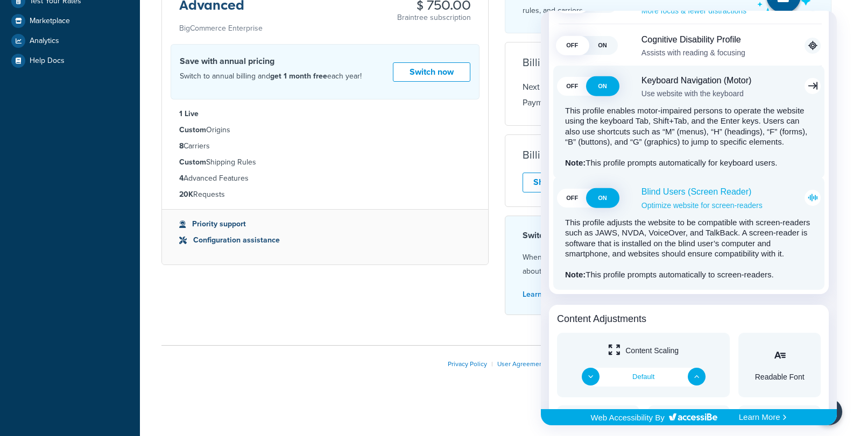
click at [608, 208] on span "ON" at bounding box center [602, 198] width 30 height 19
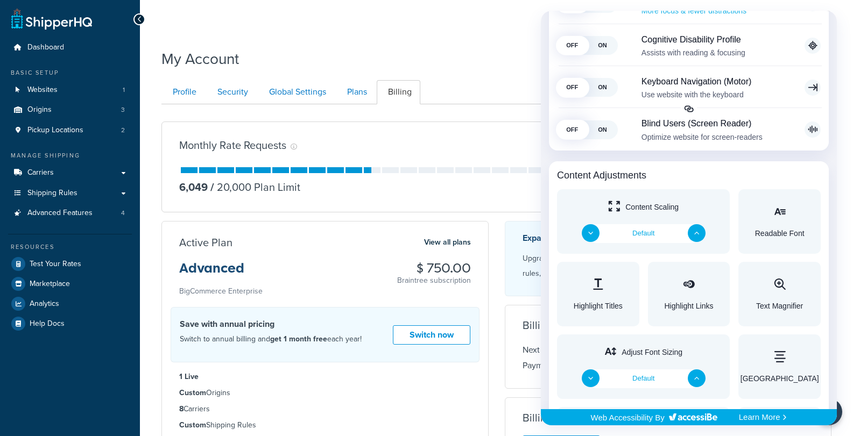
scroll to position [54, 0]
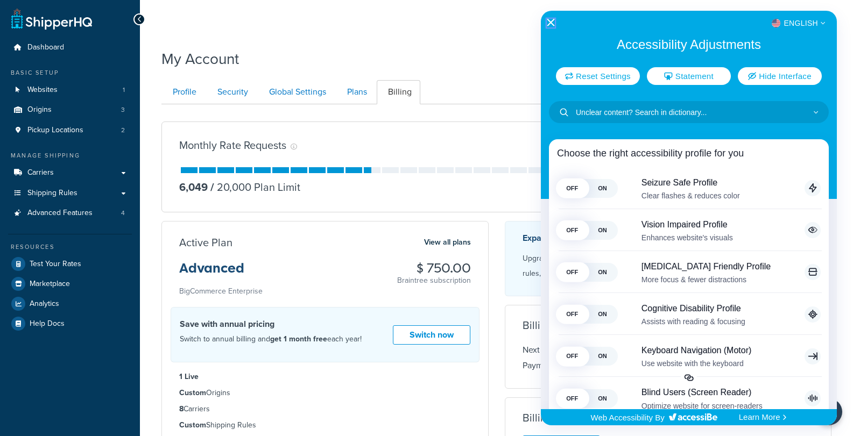
click at [552, 23] on icon "Close Accessibility Interface" at bounding box center [551, 23] width 8 height 8
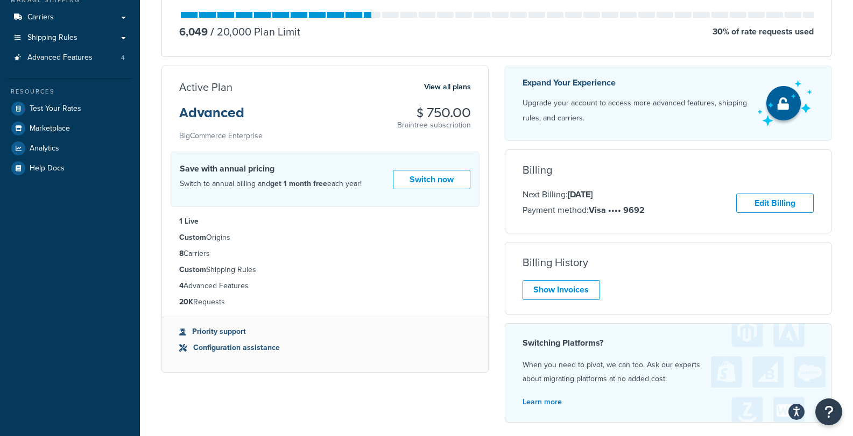
scroll to position [209, 0]
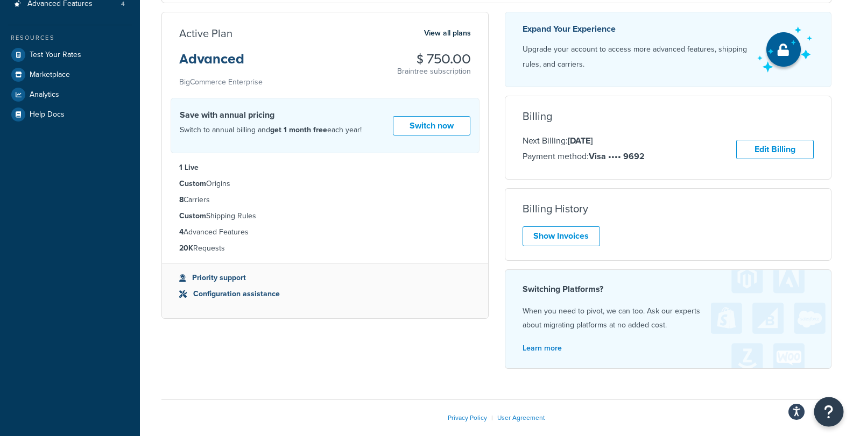
click at [833, 410] on icon "Open Resource Center" at bounding box center [829, 412] width 10 height 15
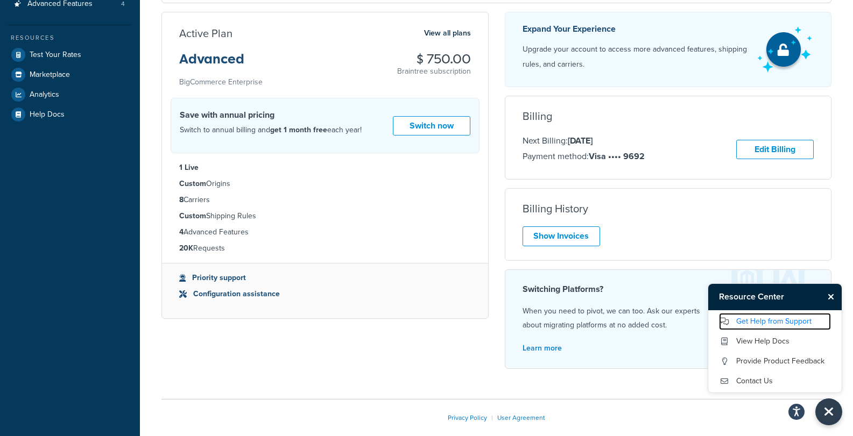
click at [779, 319] on link "Get Help from Support" at bounding box center [775, 321] width 112 height 17
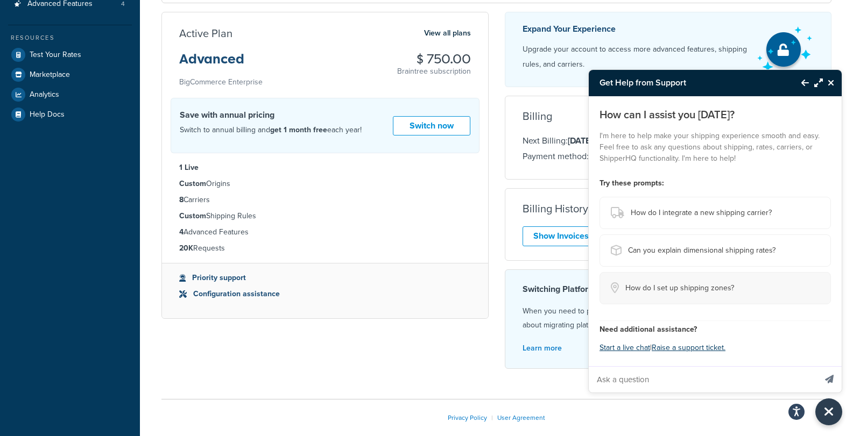
scroll to position [263, 0]
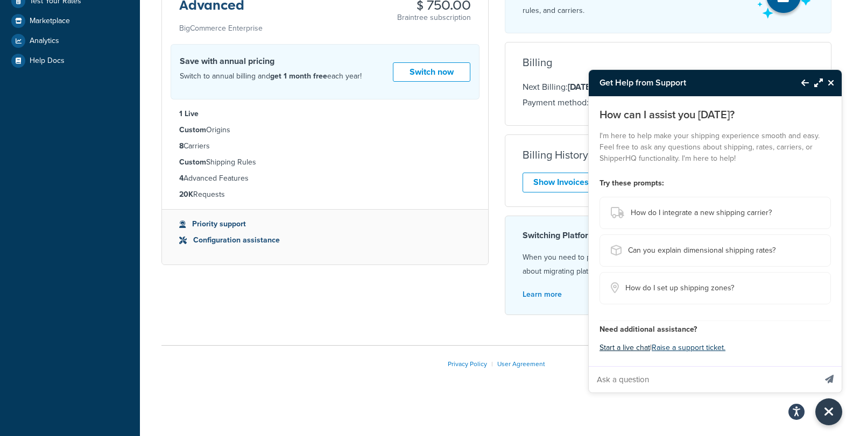
click at [632, 344] on button "Start a live chat" at bounding box center [625, 348] width 51 height 15
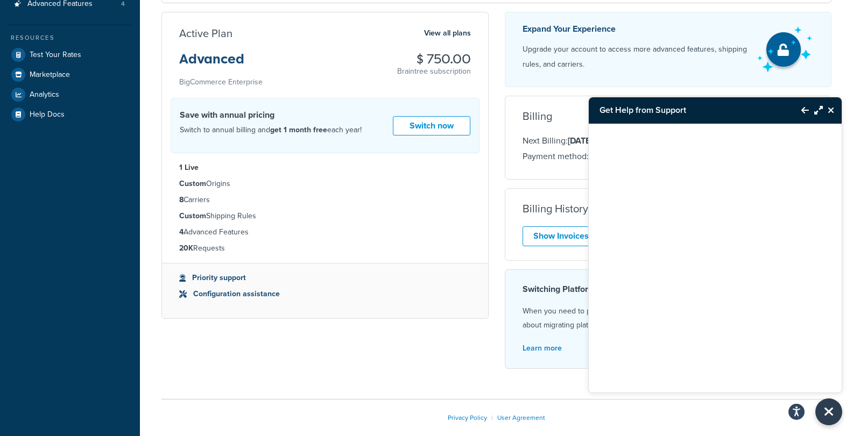
scroll to position [0, 0]
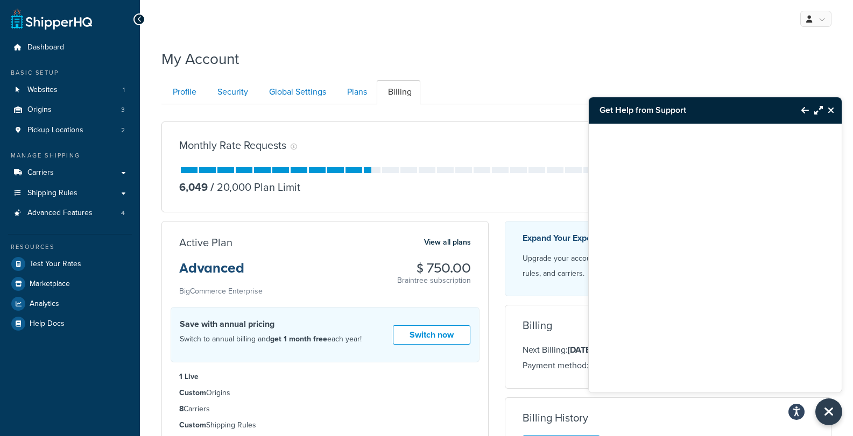
click at [832, 110] on icon "Close Resource Center" at bounding box center [831, 110] width 6 height 9
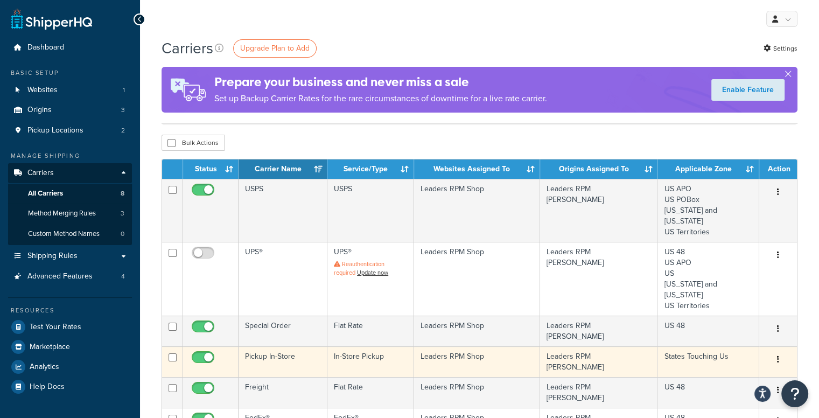
scroll to position [108, 0]
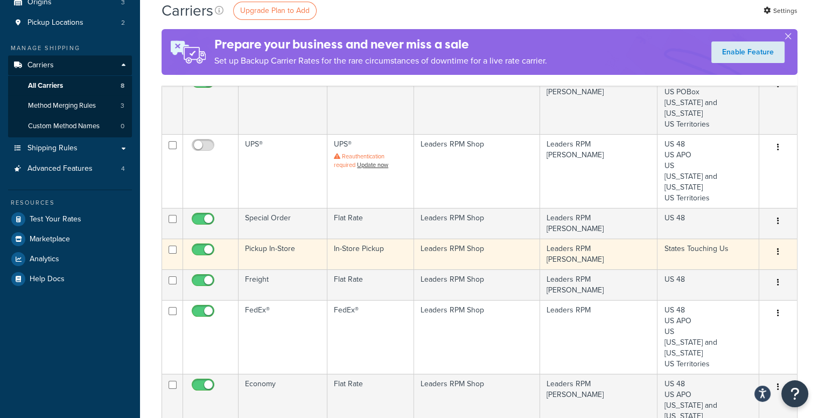
click at [775, 243] on button "button" at bounding box center [777, 251] width 15 height 17
click at [750, 250] on link "Edit" at bounding box center [734, 251] width 85 height 22
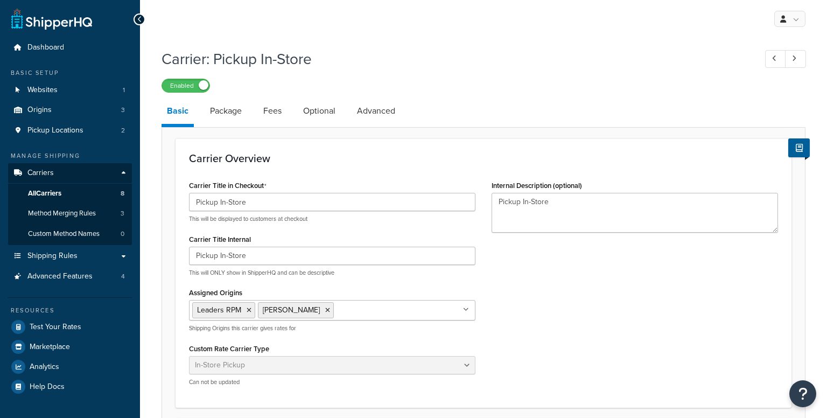
select select "pickup"
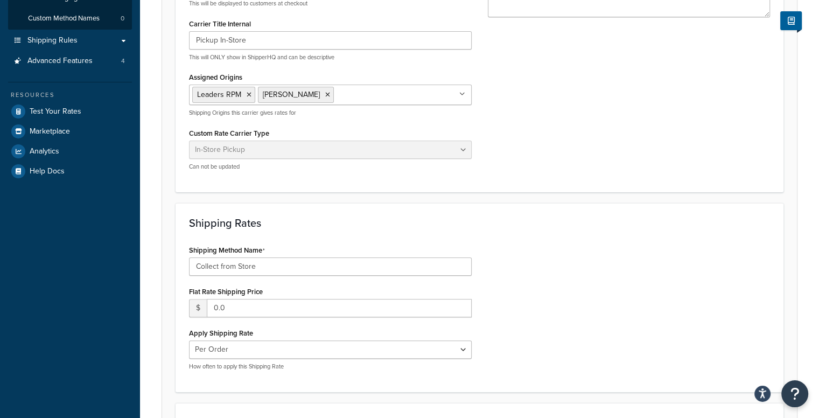
scroll to position [269, 0]
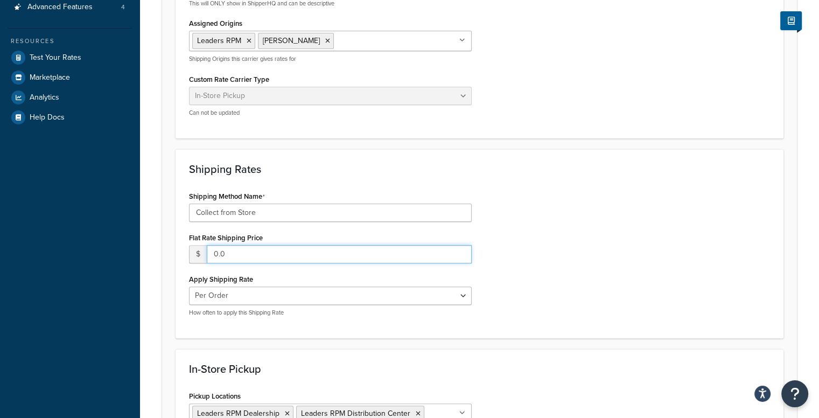
drag, startPoint x: 280, startPoint y: 252, endPoint x: 164, endPoint y: 257, distance: 116.9
click at [164, 257] on form "Carrier Overview Carrier Title in Checkout Pickup In-Store This will be display…" at bounding box center [479, 341] width 635 height 944
click at [638, 224] on div "Shipping Method Name Collect from Store Flat Rate Shipping Price $ Apply Shippi…" at bounding box center [479, 256] width 597 height 136
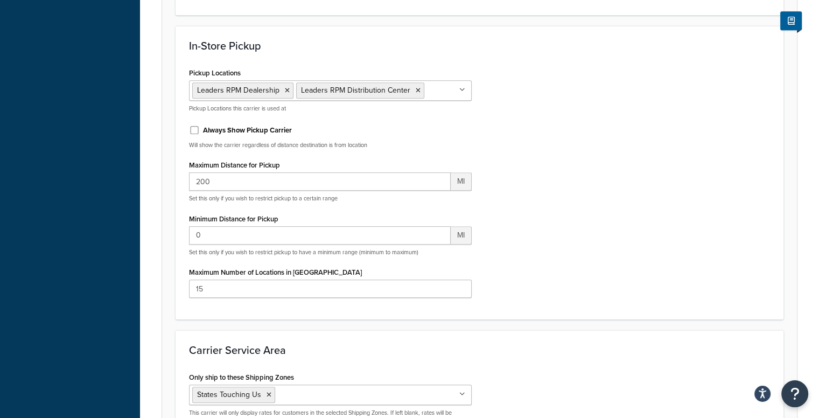
scroll to position [717, 0]
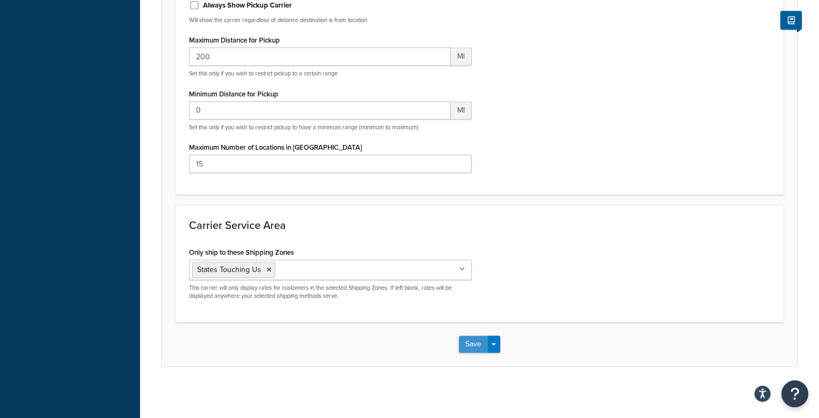
click at [469, 345] on button "Save" at bounding box center [473, 343] width 29 height 17
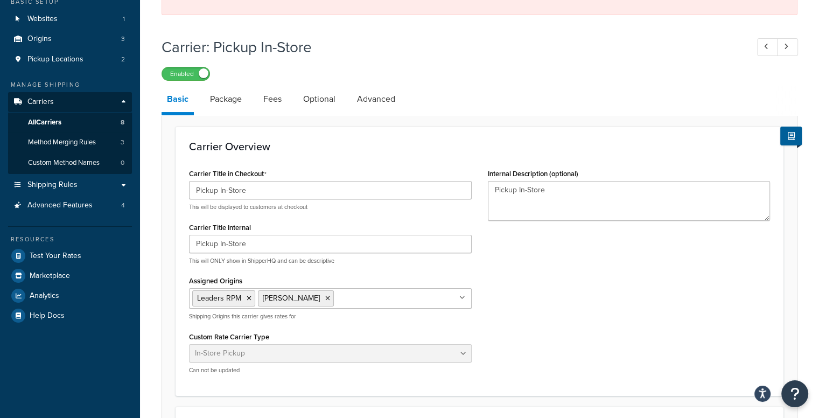
scroll to position [0, 0]
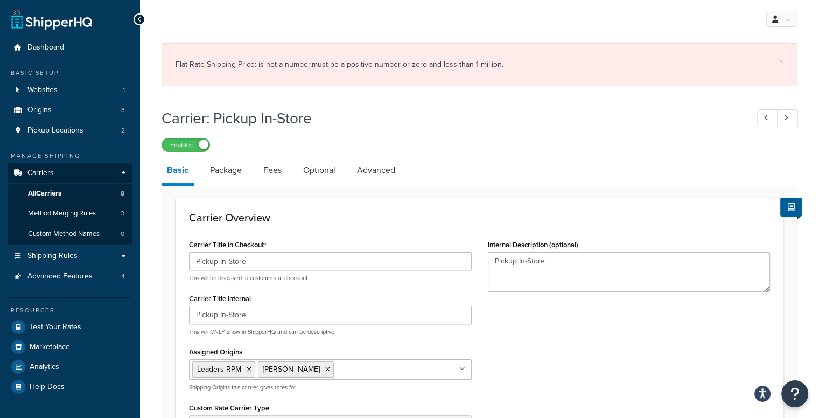
click at [302, 61] on div "Flat Rate Shipping Price: is not a number,must be a positive number or zero and…" at bounding box center [479, 64] width 608 height 15
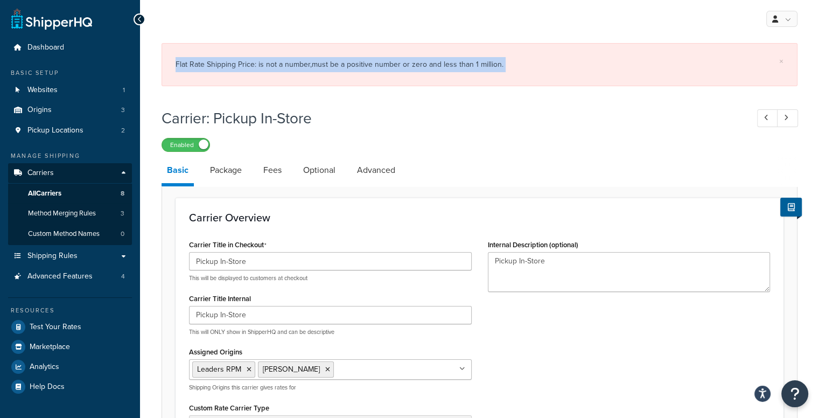
click at [302, 61] on div "Flat Rate Shipping Price: is not a number,must be a positive number or zero and…" at bounding box center [479, 64] width 608 height 15
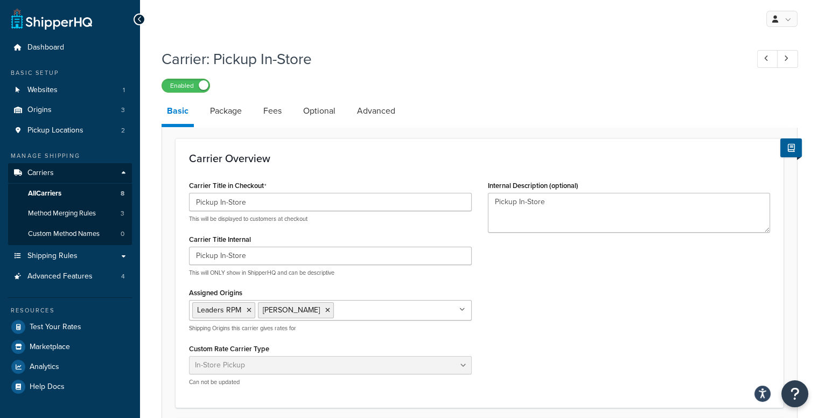
click at [506, 93] on div "Enabled" at bounding box center [479, 84] width 636 height 15
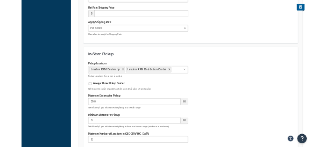
scroll to position [377, 0]
